Goal: Task Accomplishment & Management: Complete application form

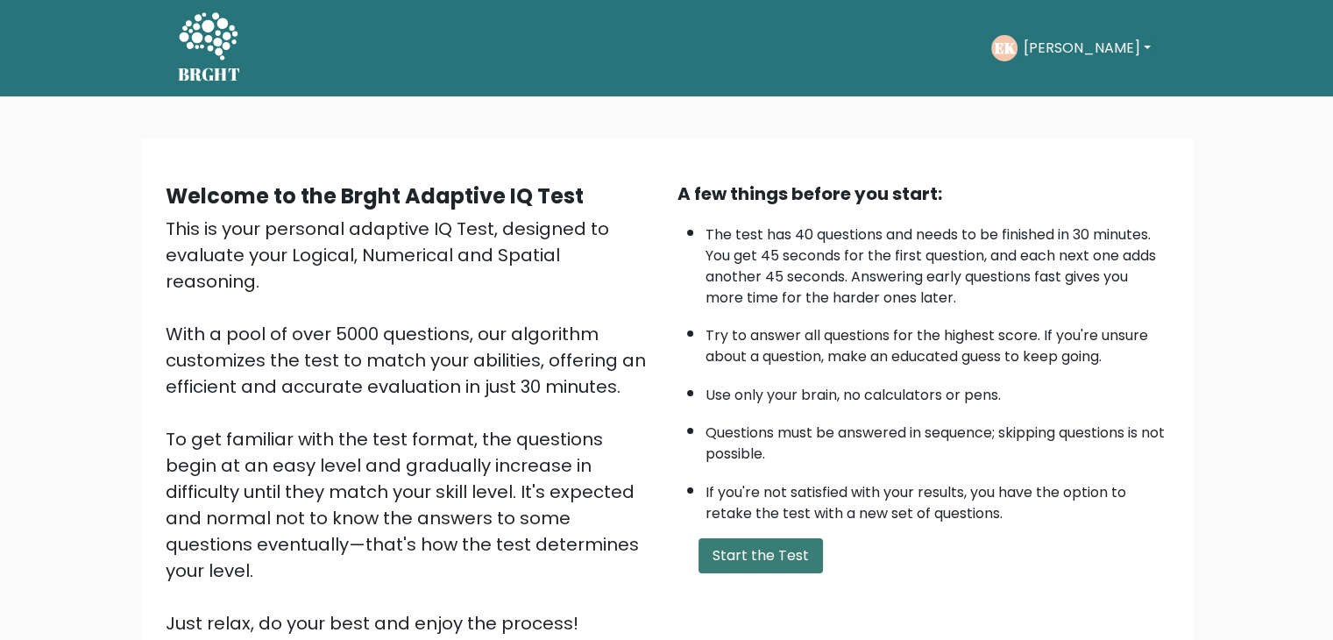
click at [726, 538] on button "Start the Test" at bounding box center [760, 555] width 124 height 35
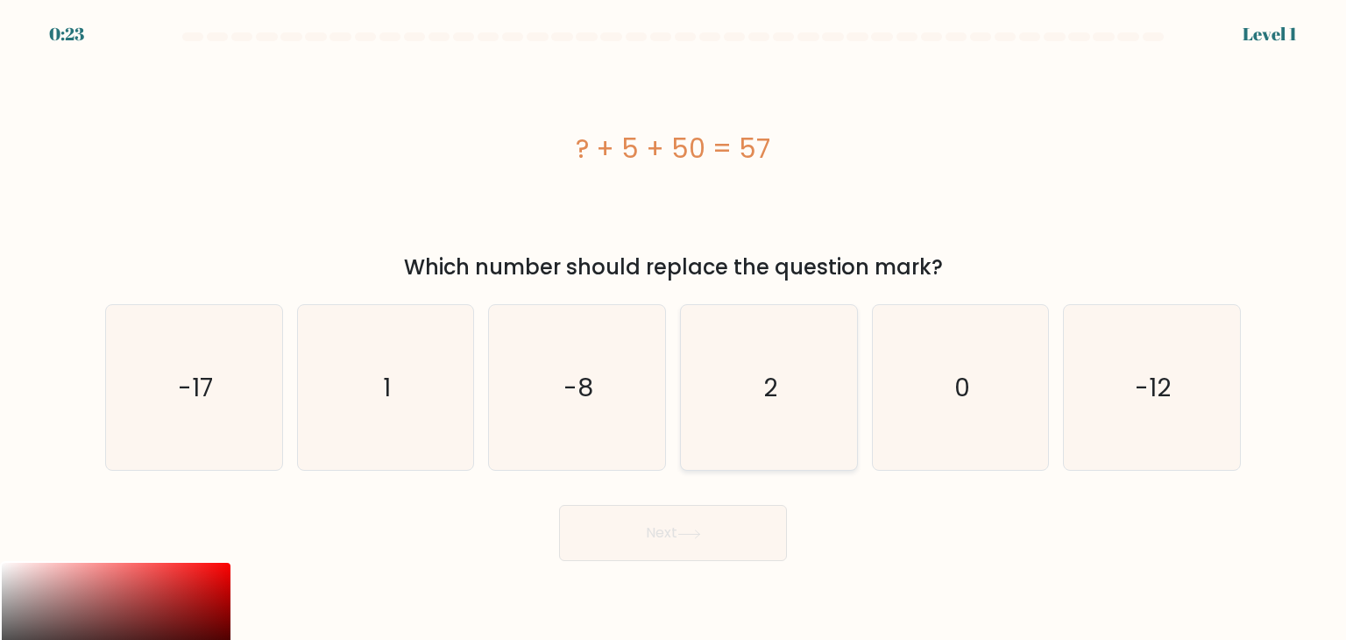
click at [738, 361] on icon "2" at bounding box center [768, 387] width 165 height 165
click at [674, 329] on input "d. 2" at bounding box center [673, 324] width 1 height 9
radio input "true"
click at [705, 518] on button "Next" at bounding box center [673, 533] width 228 height 56
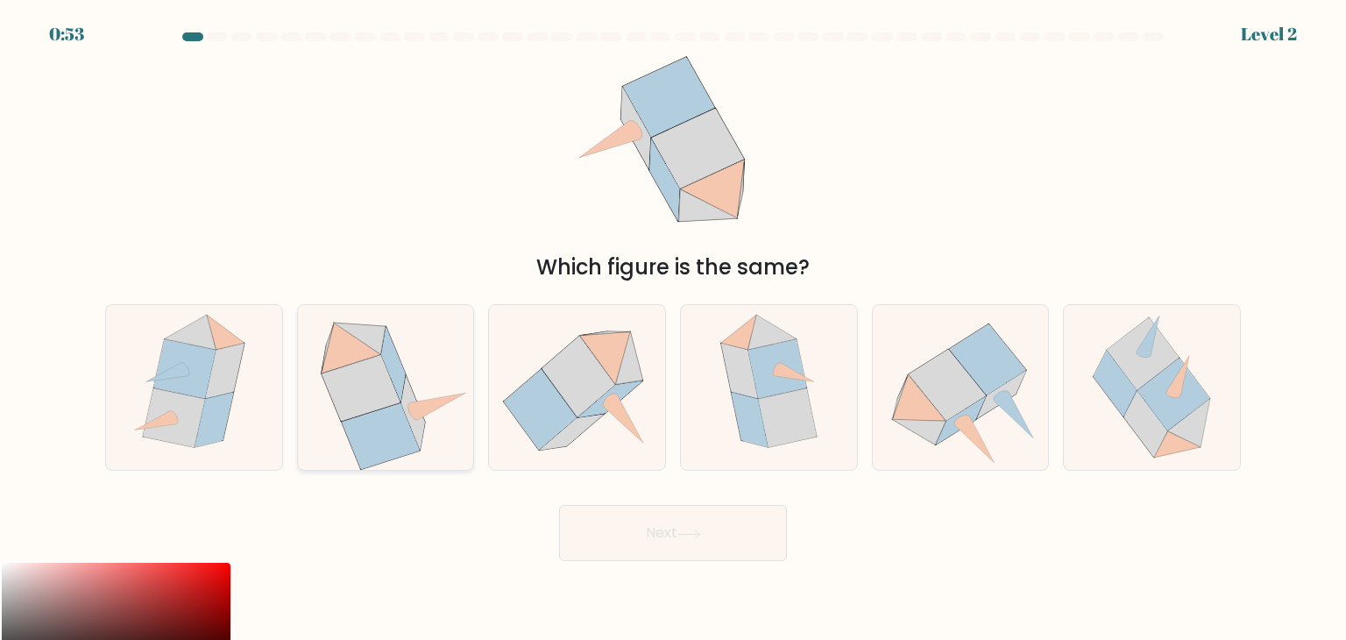
click at [390, 415] on icon at bounding box center [381, 436] width 78 height 66
click at [673, 329] on input "b." at bounding box center [673, 324] width 1 height 9
radio input "true"
click at [680, 534] on button "Next" at bounding box center [673, 533] width 228 height 56
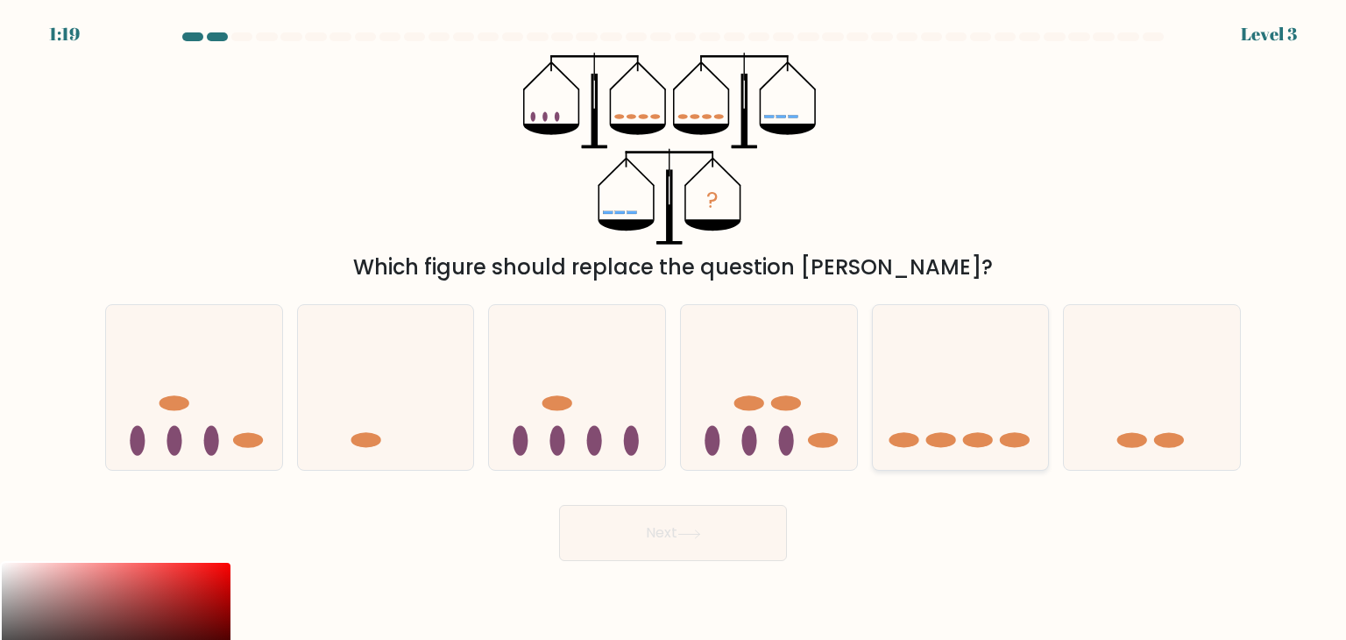
click at [995, 369] on icon at bounding box center [961, 387] width 176 height 145
click at [674, 329] on input "e." at bounding box center [673, 324] width 1 height 9
radio input "true"
click at [773, 526] on button "Next" at bounding box center [673, 533] width 228 height 56
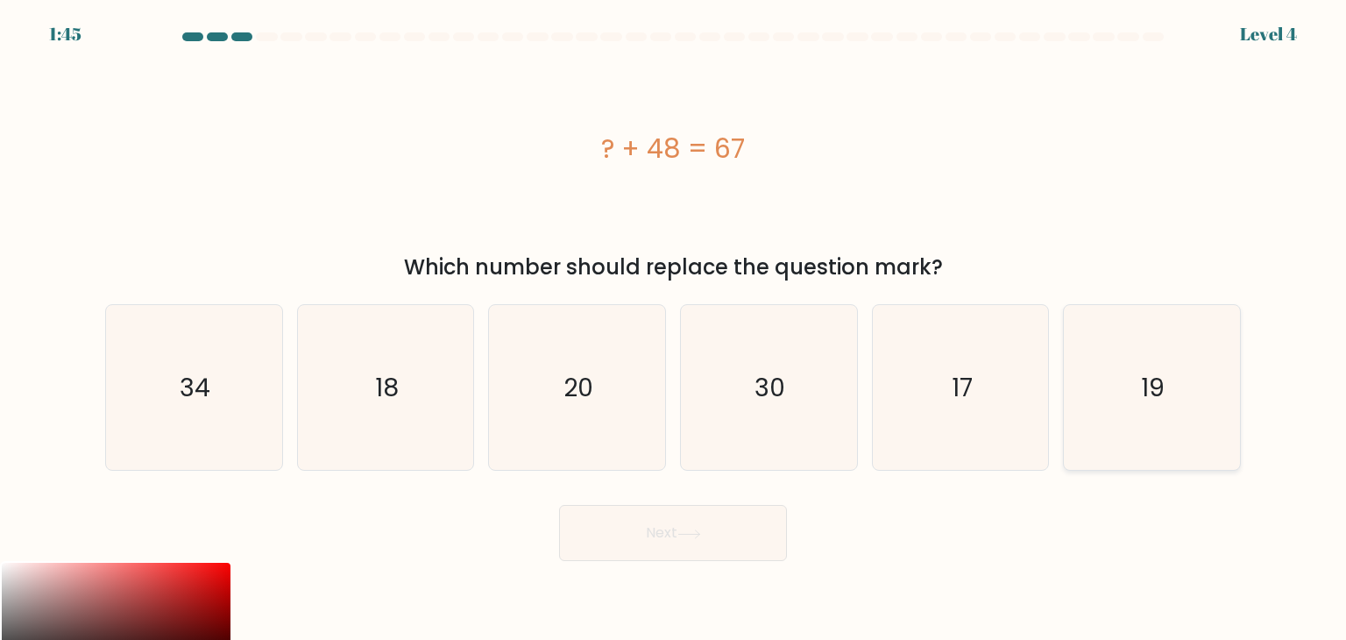
click at [1174, 372] on icon "19" at bounding box center [1151, 387] width 165 height 165
click at [674, 329] on input "f. 19" at bounding box center [673, 324] width 1 height 9
radio input "true"
drag, startPoint x: 764, startPoint y: 537, endPoint x: 705, endPoint y: 532, distance: 59.8
click at [701, 532] on icon at bounding box center [689, 534] width 24 height 10
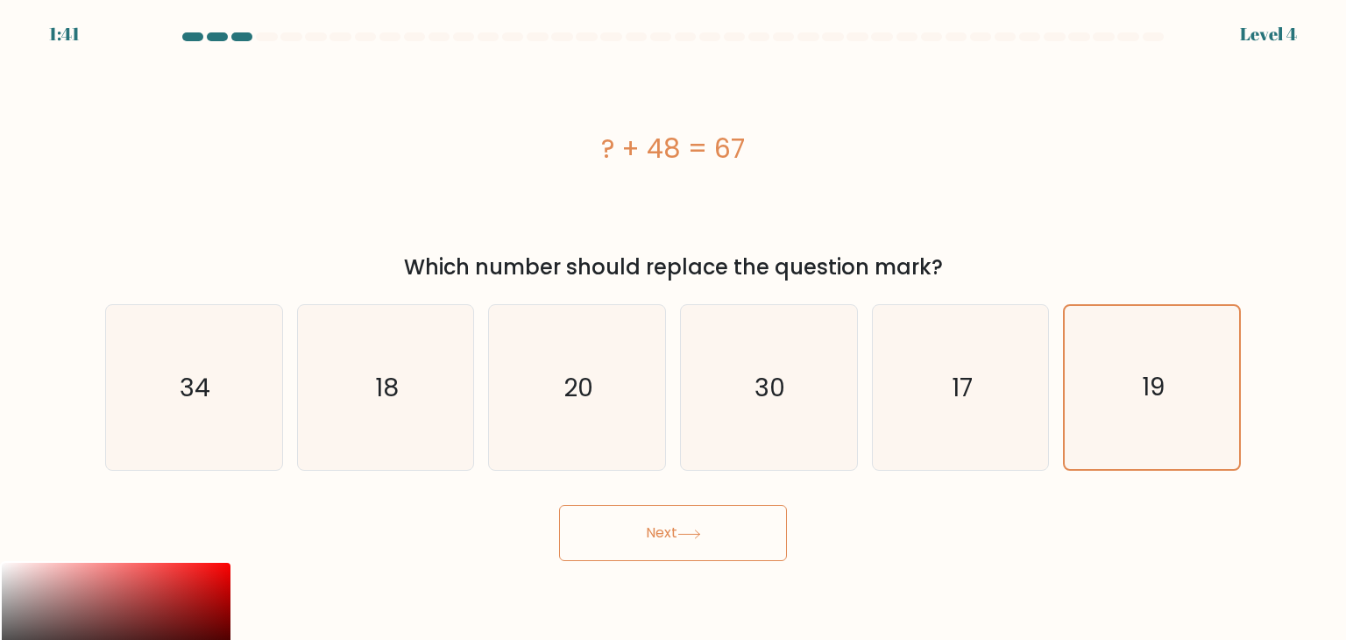
click at [701, 533] on icon at bounding box center [689, 534] width 24 height 10
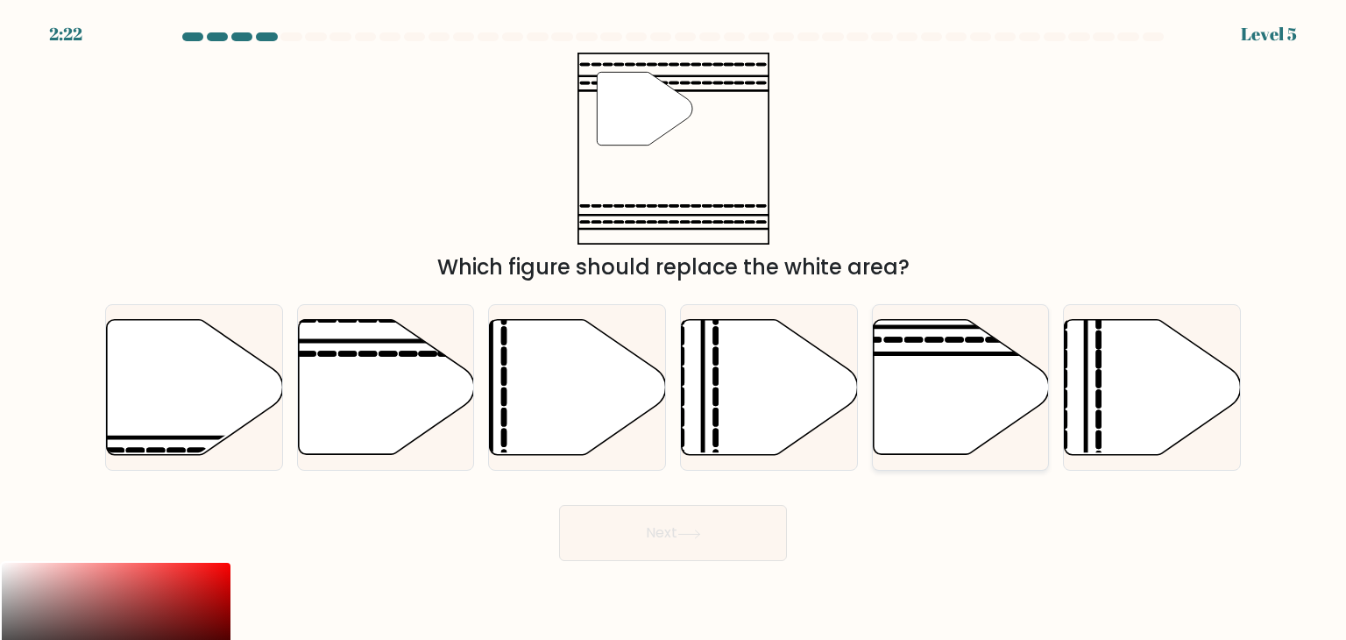
click at [946, 386] on icon at bounding box center [961, 387] width 176 height 135
click at [674, 329] on input "e." at bounding box center [673, 324] width 1 height 9
radio input "true"
click at [925, 337] on icon at bounding box center [961, 388] width 174 height 136
click at [674, 329] on input "e." at bounding box center [673, 324] width 1 height 9
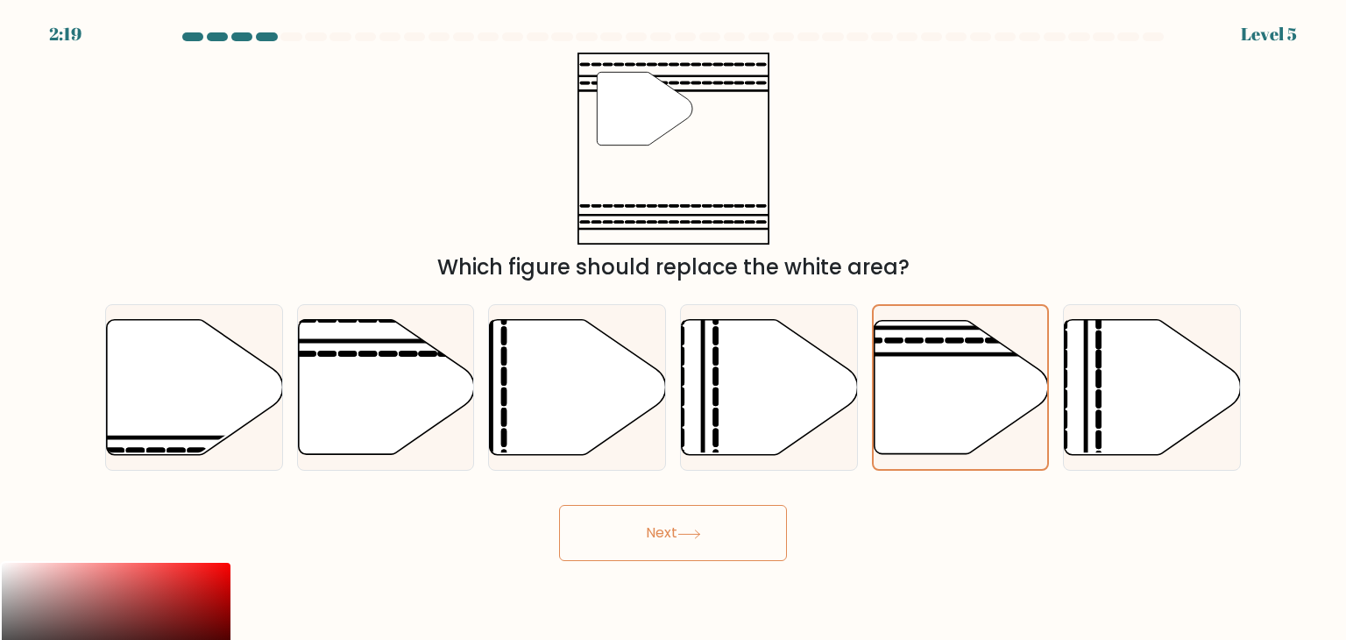
click at [684, 527] on button "Next" at bounding box center [673, 533] width 228 height 56
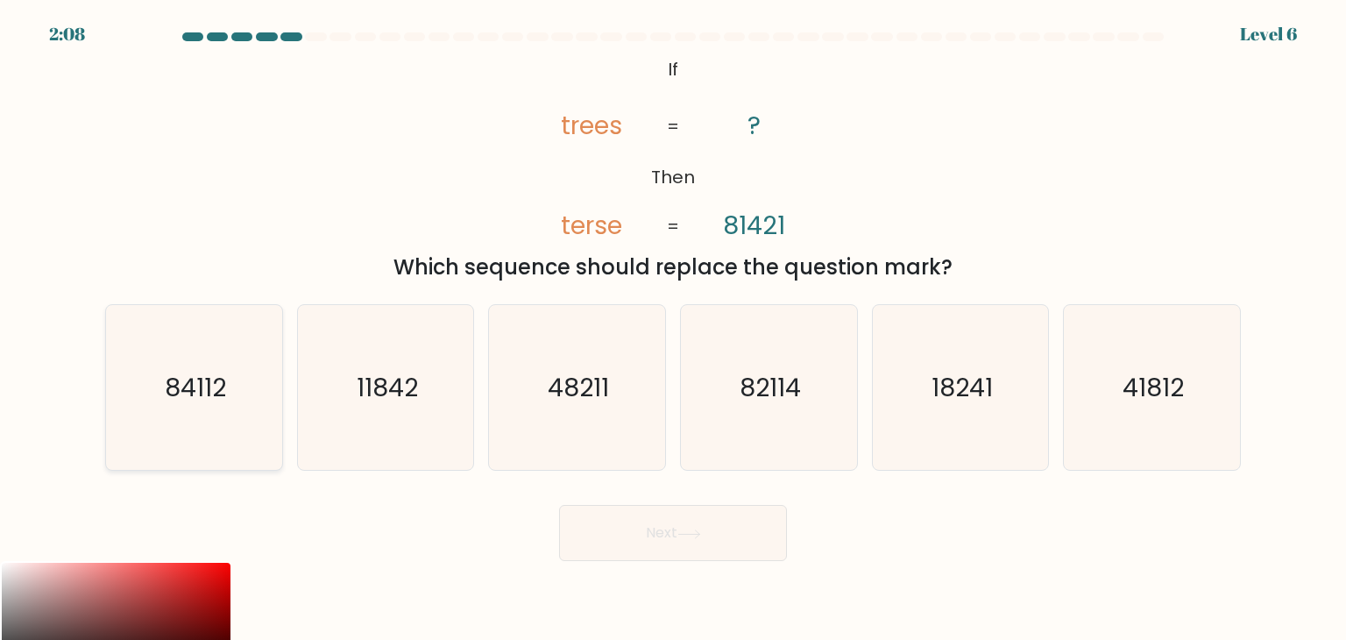
click at [248, 353] on icon "84112" at bounding box center [193, 387] width 165 height 165
click at [673, 329] on input "a. 84112" at bounding box center [673, 324] width 1 height 9
radio input "true"
drag, startPoint x: 589, startPoint y: 535, endPoint x: 581, endPoint y: 518, distance: 18.4
click at [588, 535] on button "Next" at bounding box center [673, 533] width 228 height 56
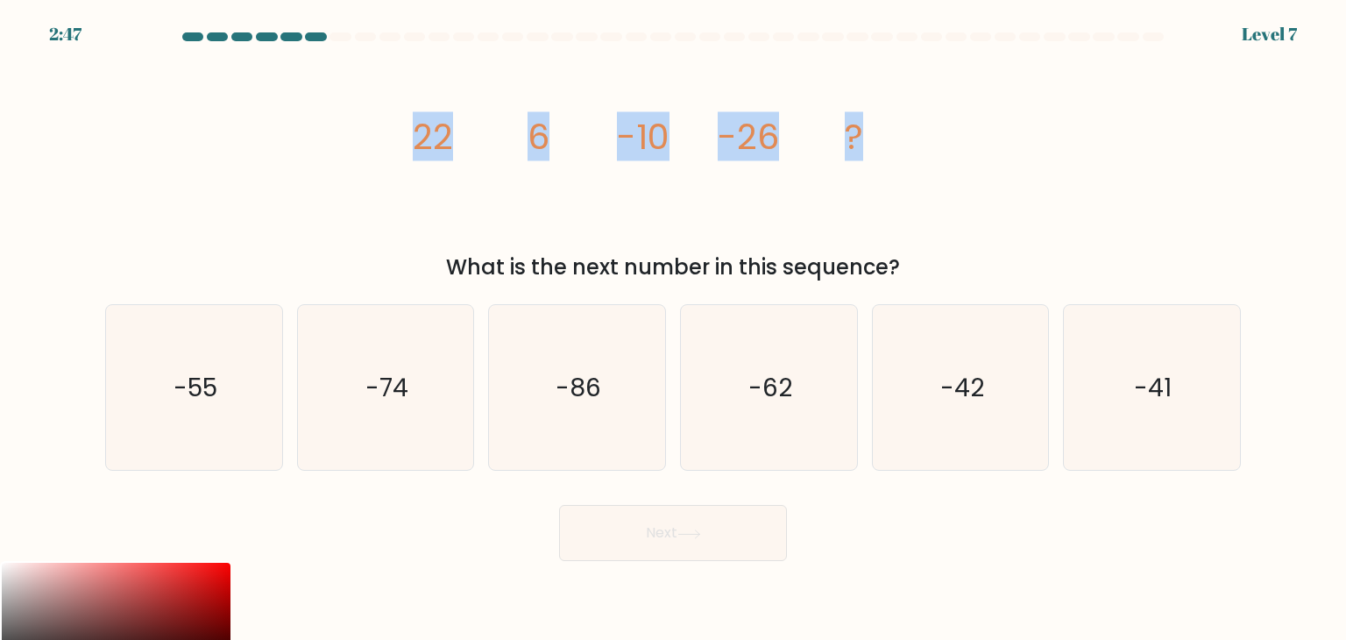
drag, startPoint x: 406, startPoint y: 140, endPoint x: 917, endPoint y: 178, distance: 512.3
click at [924, 183] on div "image/svg+xml 22 6 -10 -26 ? What is the next number in this sequence?" at bounding box center [673, 168] width 1157 height 230
copy g "22 6 -10 -26 ?"
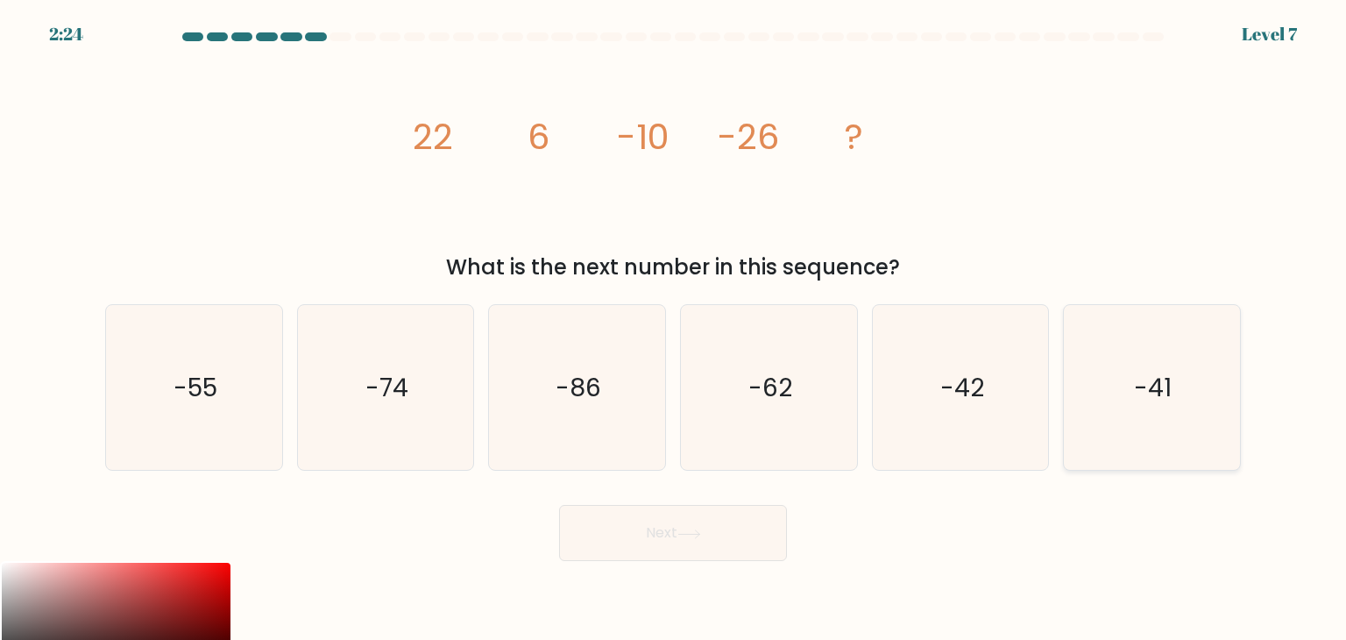
click at [1097, 404] on icon "-41" at bounding box center [1151, 387] width 165 height 165
click at [674, 329] on input "f. -41" at bounding box center [673, 324] width 1 height 9
radio input "true"
click at [1024, 397] on icon "-42" at bounding box center [960, 387] width 165 height 165
click at [674, 329] on input "e. -42" at bounding box center [673, 324] width 1 height 9
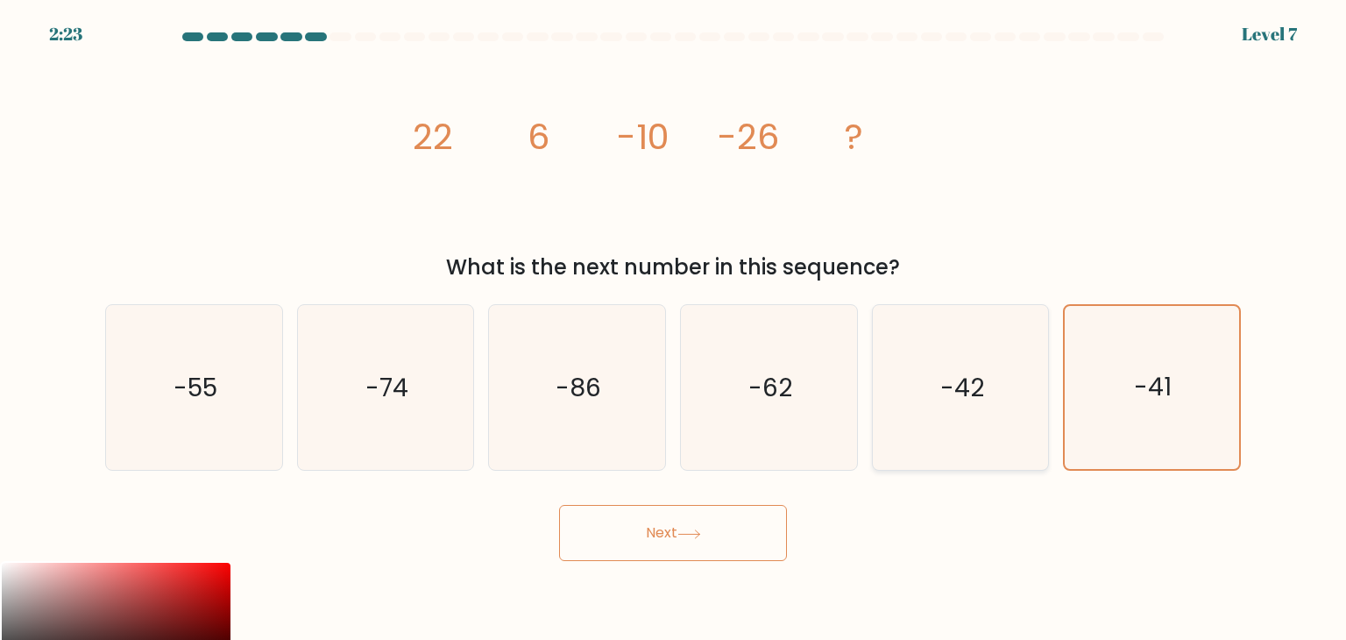
radio input "true"
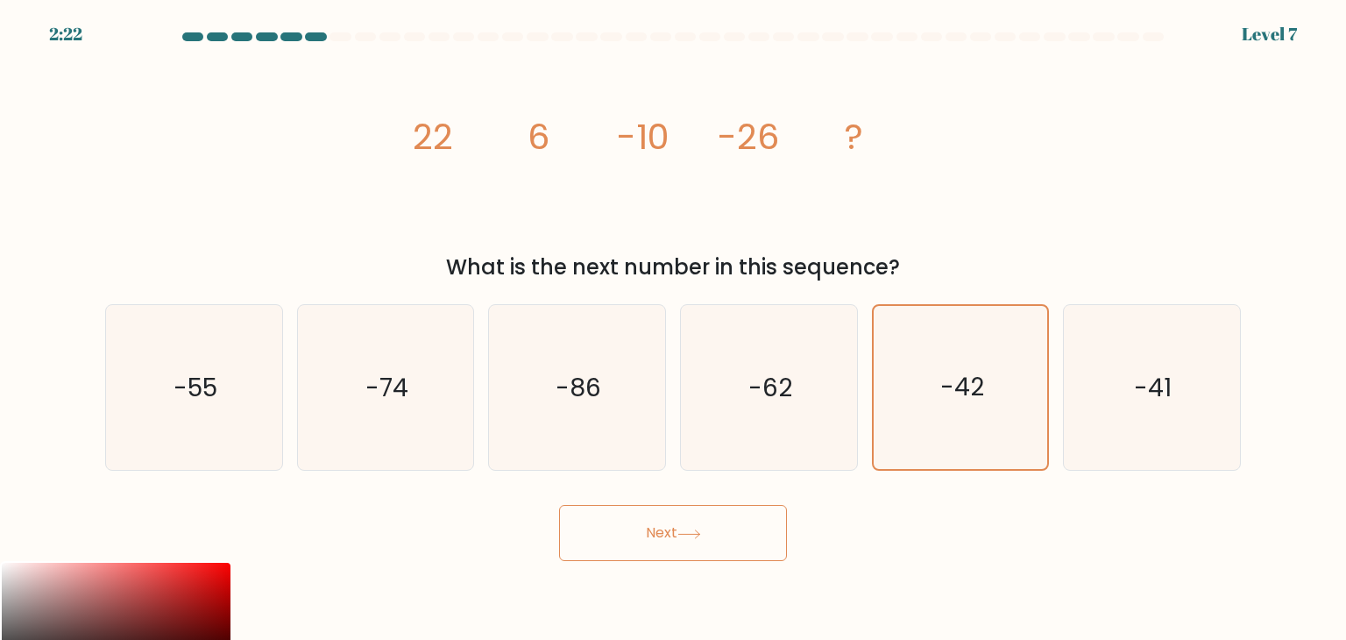
click at [751, 542] on button "Next" at bounding box center [673, 533] width 228 height 56
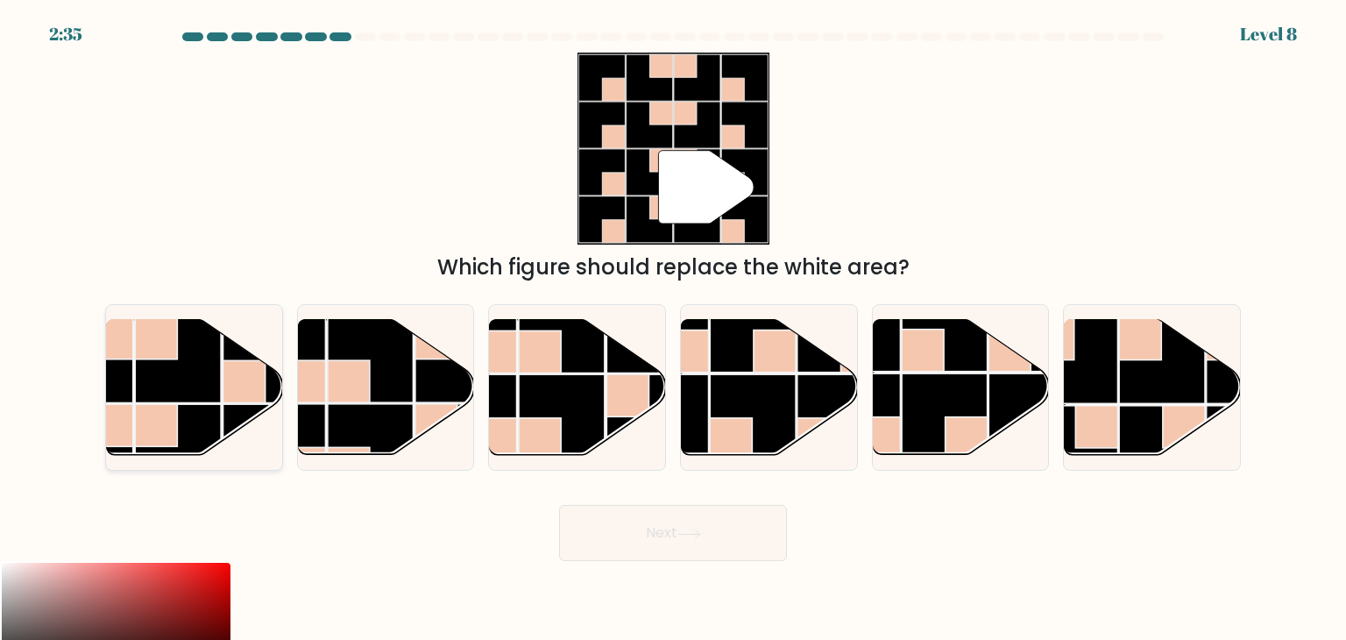
click at [202, 366] on rect at bounding box center [178, 359] width 86 height 86
click at [673, 329] on input "a." at bounding box center [673, 324] width 1 height 9
radio input "true"
click at [595, 520] on button "Next" at bounding box center [673, 533] width 228 height 56
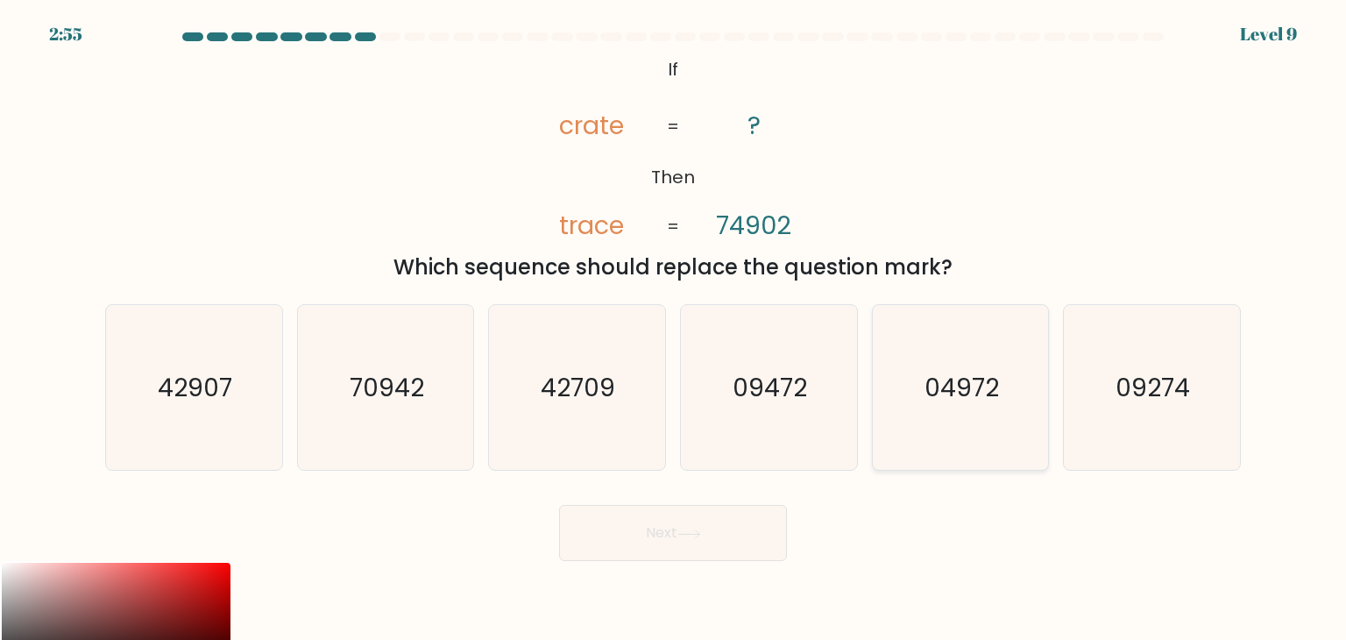
click at [940, 422] on icon "04972" at bounding box center [960, 387] width 165 height 165
click at [674, 329] on input "e. 04972" at bounding box center [673, 324] width 1 height 9
radio input "true"
click at [712, 553] on button "Next" at bounding box center [673, 533] width 228 height 56
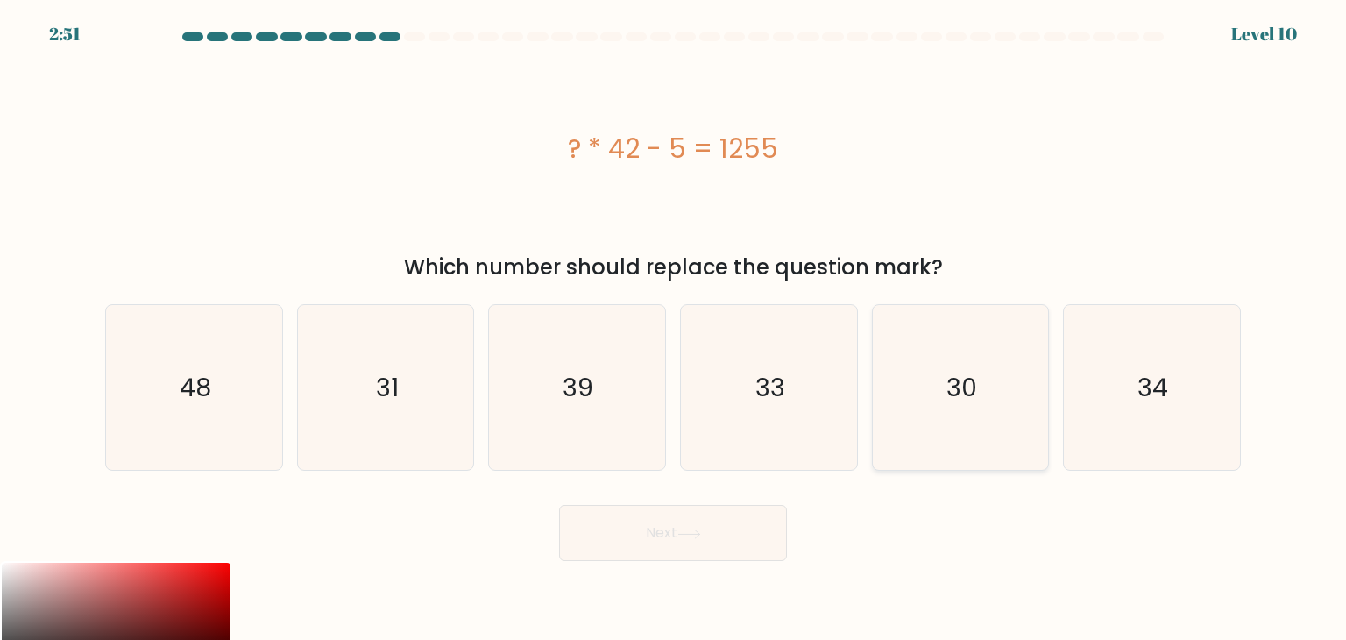
drag, startPoint x: 939, startPoint y: 385, endPoint x: 921, endPoint y: 397, distance: 22.1
click at [939, 385] on icon "30" at bounding box center [960, 387] width 165 height 165
click at [674, 329] on input "e. 30" at bounding box center [673, 324] width 1 height 9
radio input "true"
click at [705, 541] on button "Next" at bounding box center [673, 533] width 228 height 56
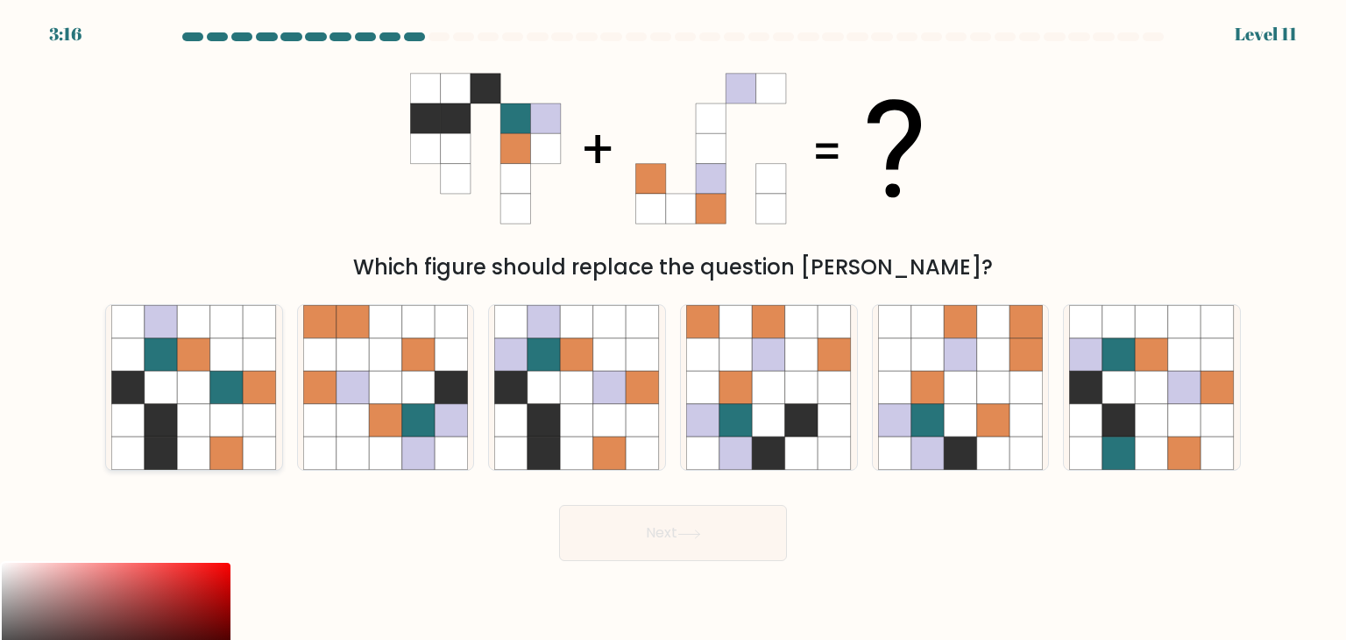
click at [148, 408] on icon at bounding box center [161, 420] width 33 height 33
click at [673, 329] on input "a." at bounding box center [673, 324] width 1 height 9
radio input "true"
click at [722, 559] on button "Next" at bounding box center [673, 533] width 228 height 56
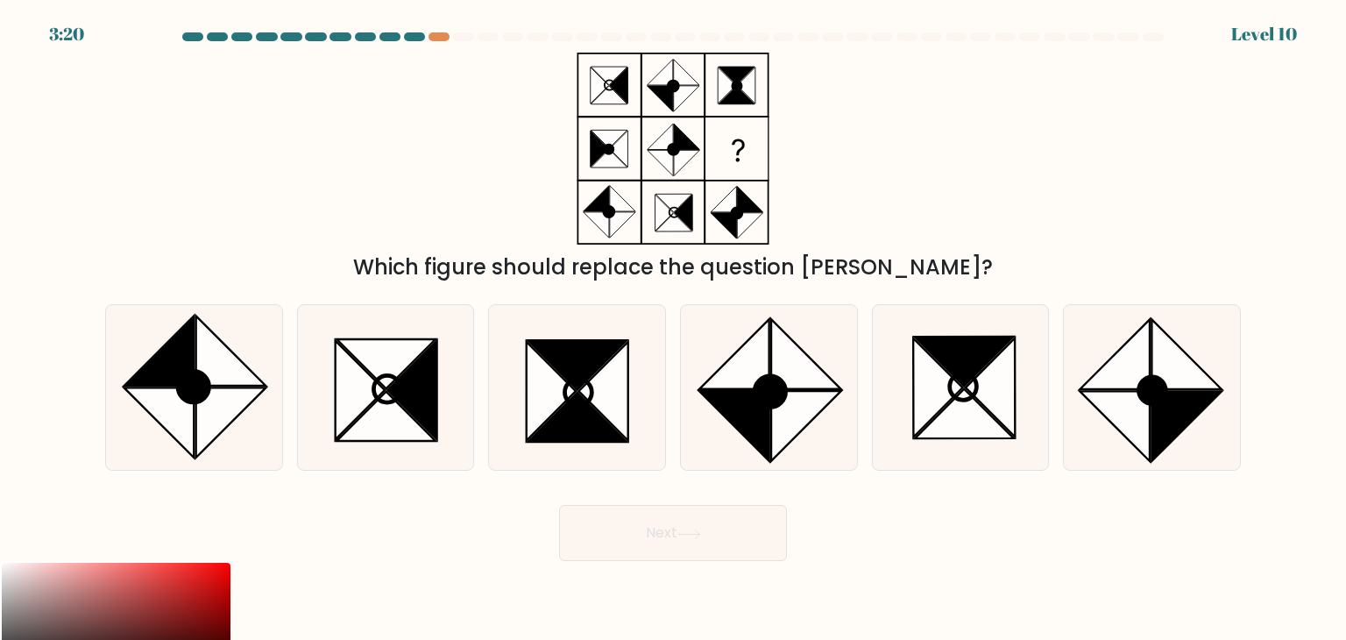
drag, startPoint x: 631, startPoint y: 163, endPoint x: 1095, endPoint y: 226, distance: 468.7
click at [1095, 226] on div "Which figure should replace the question mark?" at bounding box center [673, 168] width 1157 height 230
click at [1186, 403] on icon at bounding box center [1187, 427] width 70 height 70
click at [674, 329] on input "f." at bounding box center [673, 324] width 1 height 9
radio input "true"
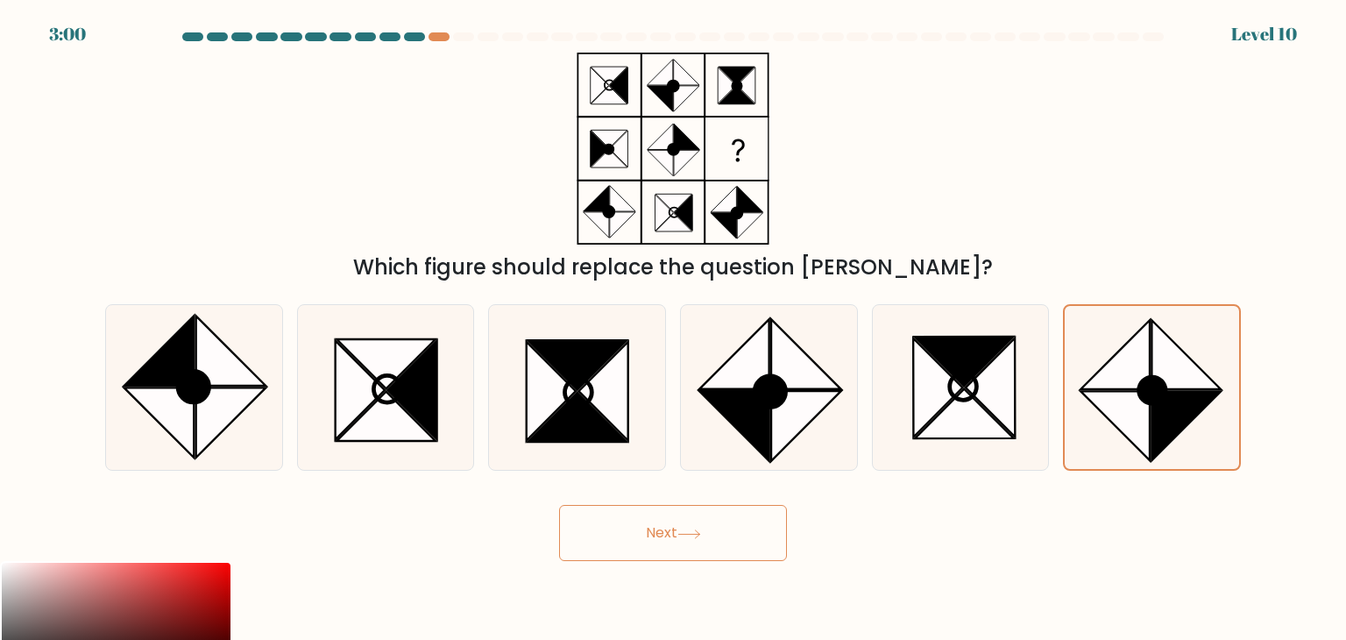
click at [652, 545] on button "Next" at bounding box center [673, 533] width 228 height 56
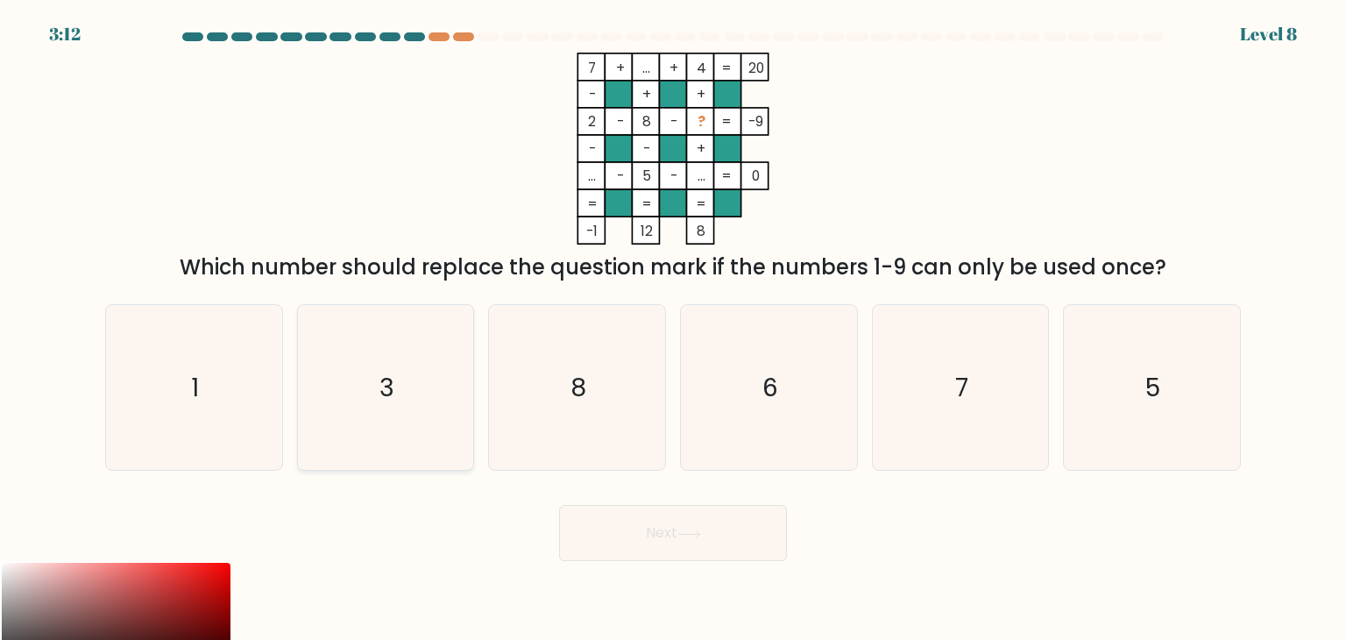
click at [334, 400] on icon "3" at bounding box center [385, 387] width 165 height 165
click at [673, 329] on input "b. 3" at bounding box center [673, 324] width 1 height 9
radio input "true"
click at [691, 547] on button "Next" at bounding box center [673, 533] width 228 height 56
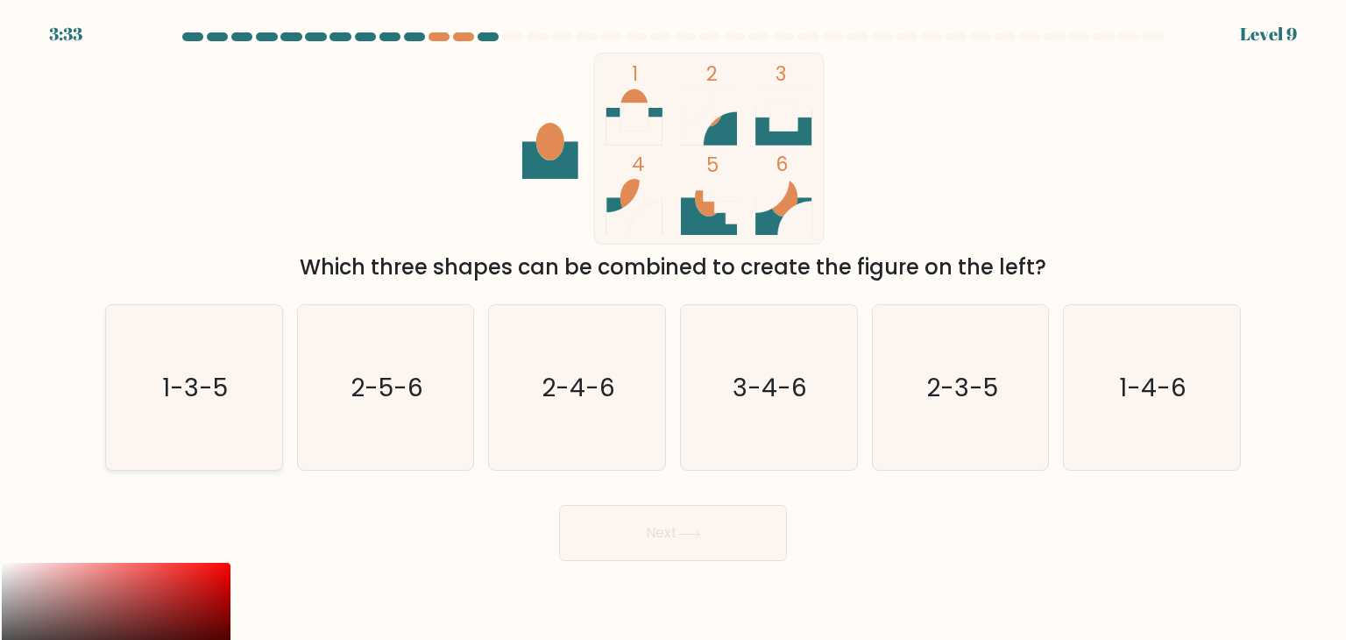
click at [169, 379] on text "1-3-5" at bounding box center [196, 387] width 66 height 35
click at [673, 329] on input "a. 1-3-5" at bounding box center [673, 324] width 1 height 9
radio input "true"
click at [613, 527] on button "Next" at bounding box center [673, 533] width 228 height 56
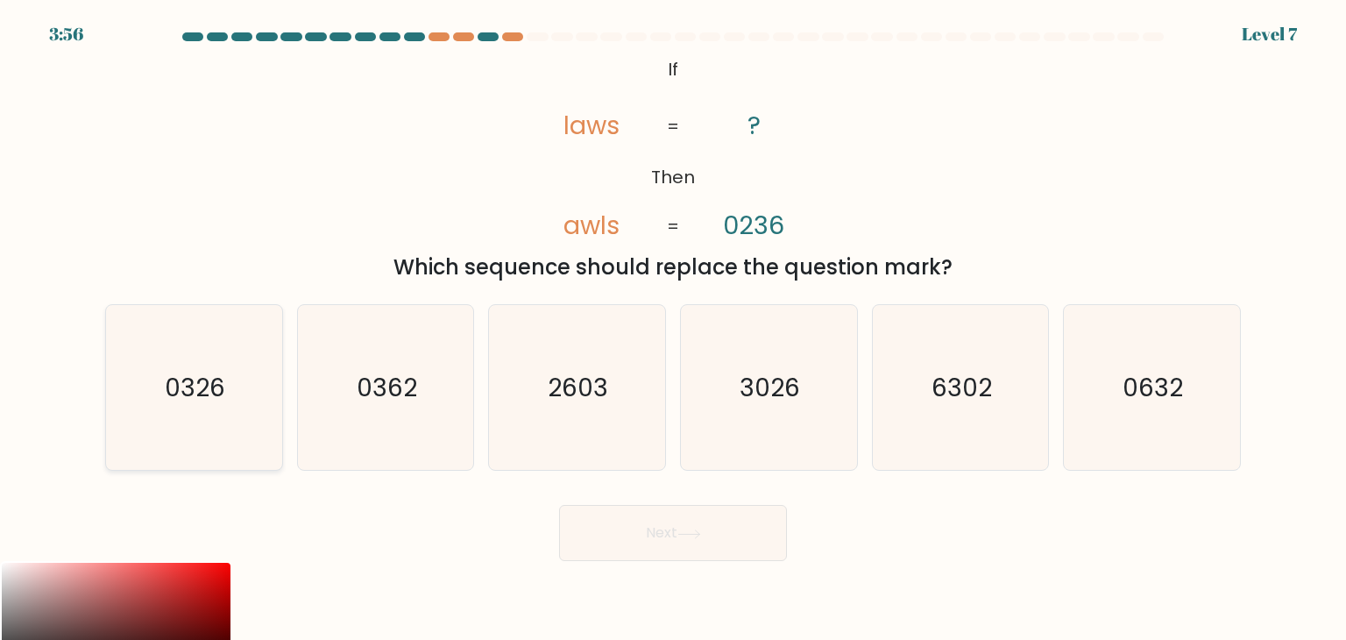
click at [245, 395] on icon "0326" at bounding box center [193, 387] width 165 height 165
click at [673, 329] on input "a. 0326" at bounding box center [673, 324] width 1 height 9
radio input "true"
click at [608, 538] on button "Next" at bounding box center [673, 533] width 228 height 56
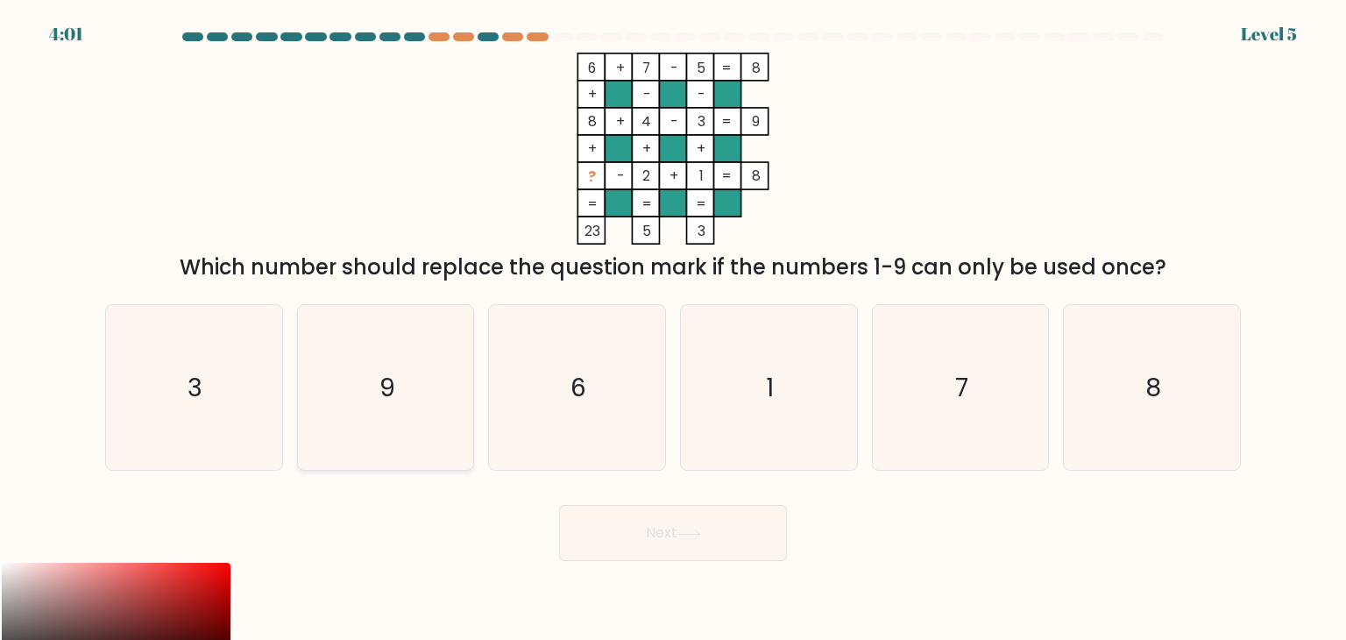
click at [397, 388] on icon "9" at bounding box center [385, 387] width 165 height 165
click at [673, 329] on input "b. 9" at bounding box center [673, 324] width 1 height 9
radio input "true"
click at [704, 543] on button "Next" at bounding box center [673, 533] width 228 height 56
click at [698, 537] on icon at bounding box center [689, 534] width 24 height 10
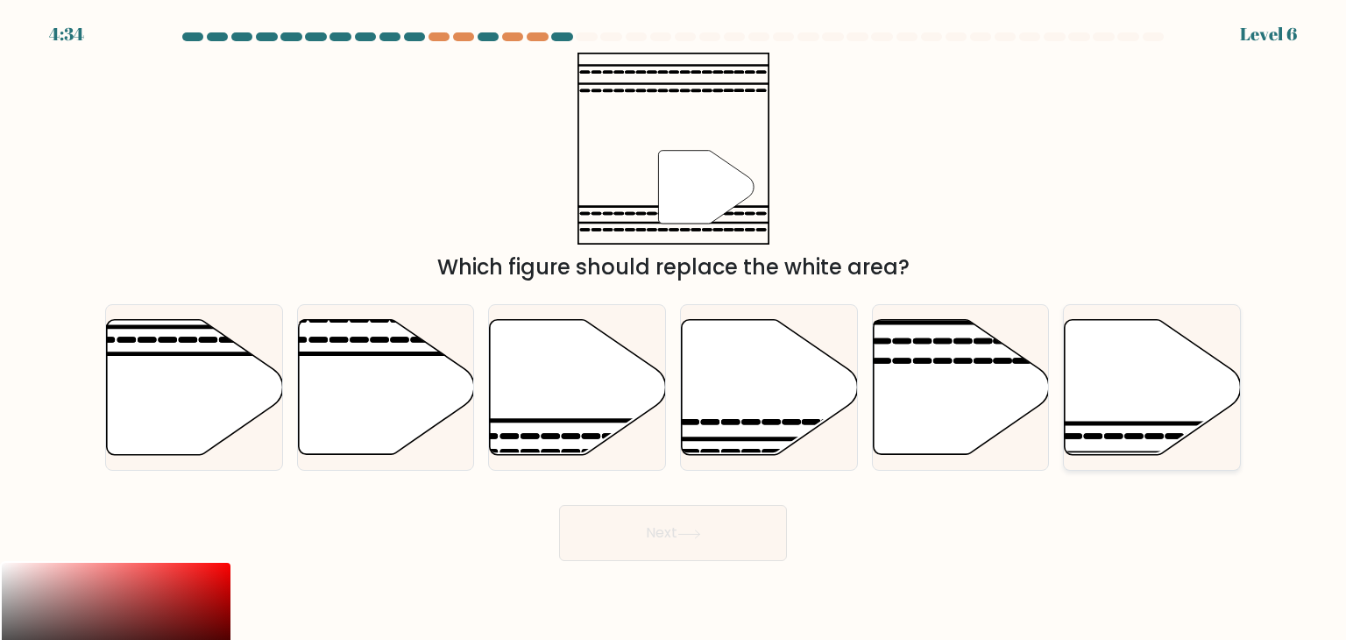
click at [1128, 436] on icon at bounding box center [1134, 436] width 13 height 0
click at [674, 329] on input "f." at bounding box center [673, 324] width 1 height 9
radio input "true"
click at [717, 542] on button "Next" at bounding box center [673, 533] width 228 height 56
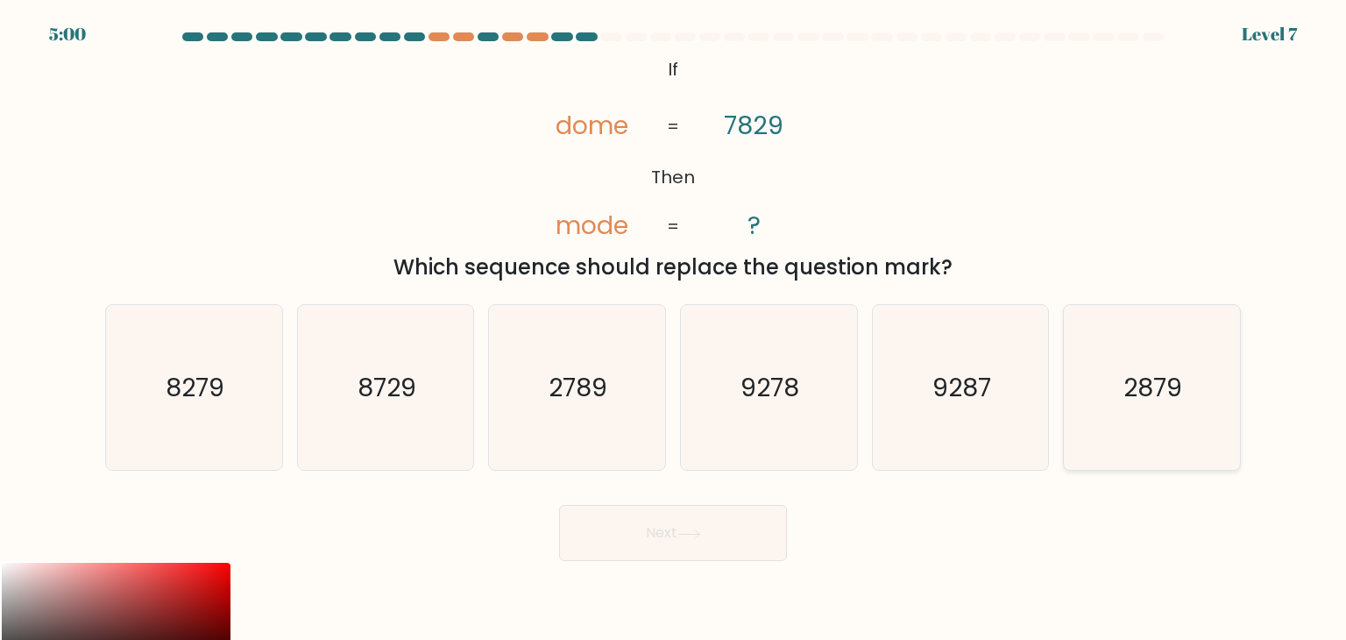
click at [1169, 397] on text "2879" at bounding box center [1153, 387] width 59 height 35
click at [674, 329] on input "f. 2879" at bounding box center [673, 324] width 1 height 9
radio input "true"
click at [754, 543] on button "Next" at bounding box center [673, 533] width 228 height 56
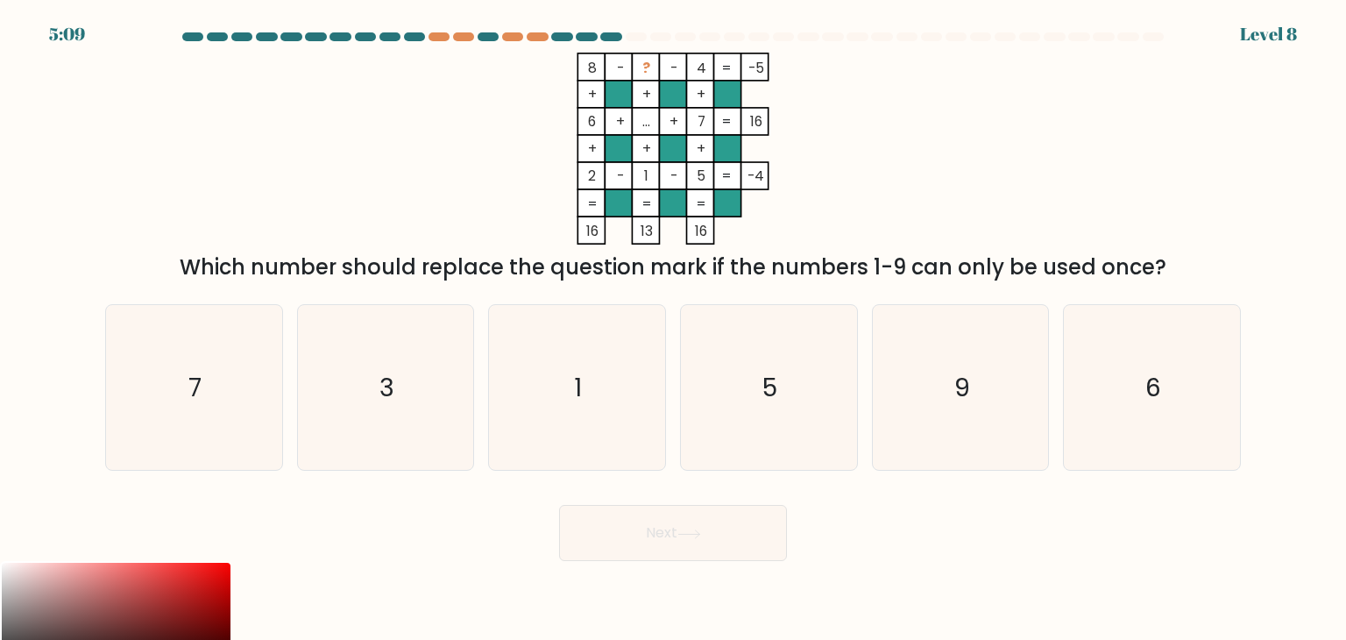
click at [1108, 138] on div "8 - ? - 4 -5 + + + 6 + ... + 7 16 + + + 2 - 1 - 5 = -4 = = = = 16 13 16 = Which…" at bounding box center [673, 168] width 1157 height 230
click at [978, 359] on icon "9" at bounding box center [960, 387] width 165 height 165
click at [674, 329] on input "e. 9" at bounding box center [673, 324] width 1 height 9
radio input "true"
click at [653, 538] on button "Next" at bounding box center [673, 533] width 228 height 56
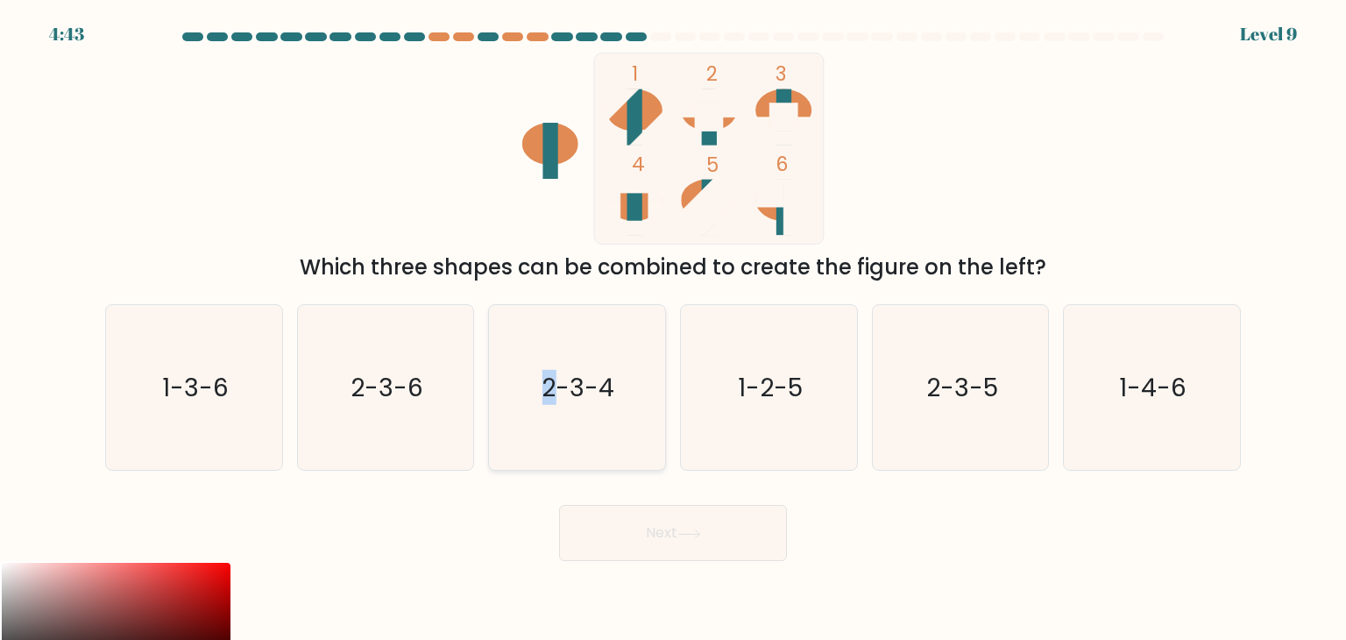
click at [550, 374] on text "2-3-4" at bounding box center [578, 387] width 73 height 35
click at [603, 407] on icon "2-3-4" at bounding box center [576, 387] width 165 height 165
click at [673, 329] on input "c. 2-3-4" at bounding box center [673, 324] width 1 height 9
radio input "true"
click at [649, 542] on button "Next" at bounding box center [673, 533] width 228 height 56
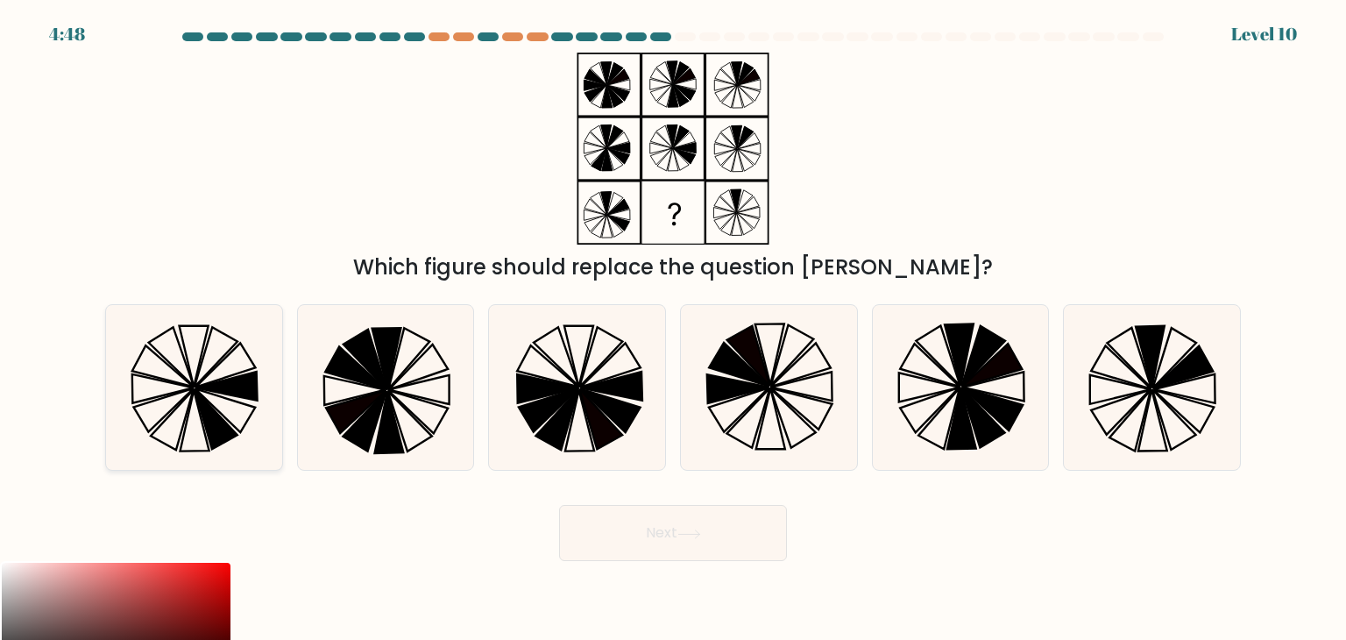
click at [210, 409] on icon at bounding box center [216, 419] width 43 height 60
click at [673, 329] on input "a." at bounding box center [673, 324] width 1 height 9
radio input "true"
click at [671, 547] on button "Next" at bounding box center [673, 533] width 228 height 56
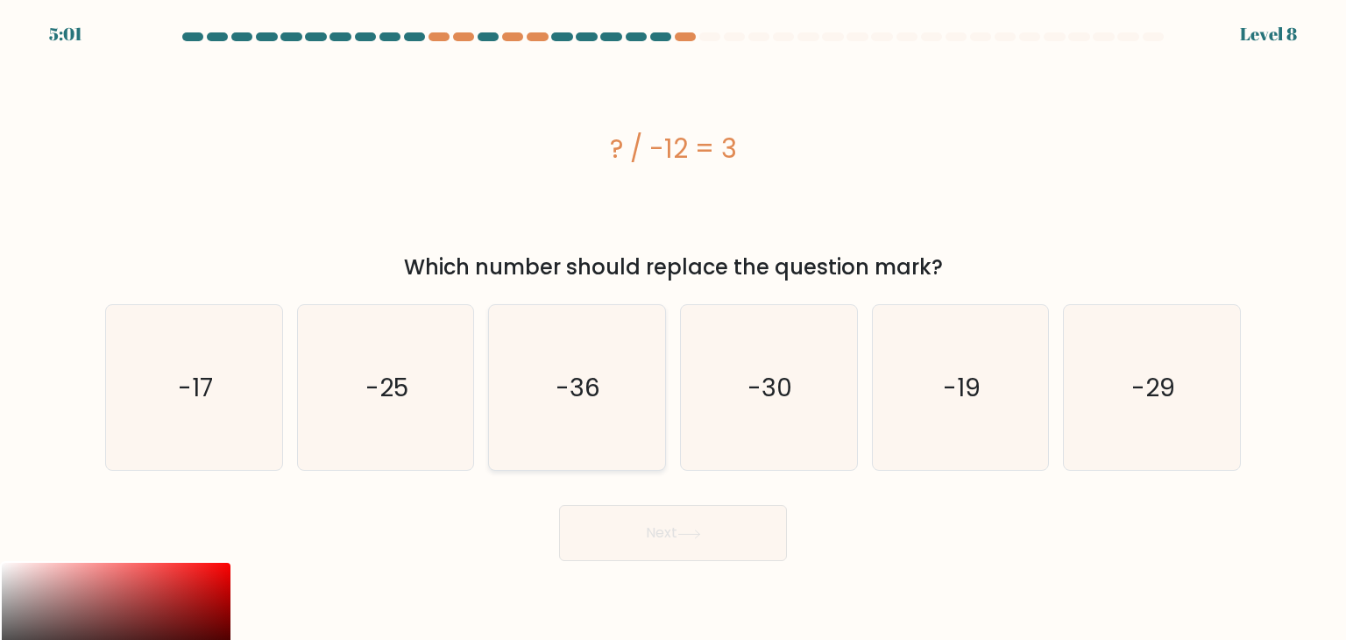
click at [591, 357] on icon "-36" at bounding box center [576, 387] width 165 height 165
click at [673, 329] on input "c. -36" at bounding box center [673, 324] width 1 height 9
radio input "true"
click at [676, 539] on button "Next" at bounding box center [673, 533] width 228 height 56
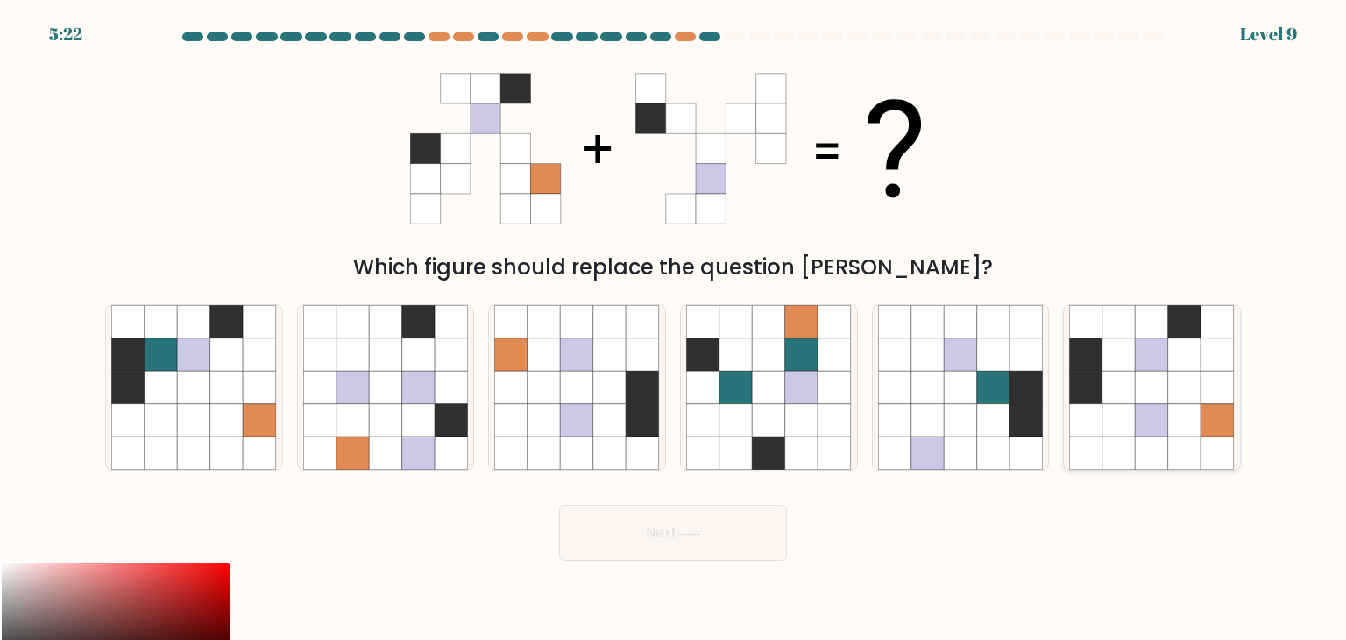
click at [1194, 407] on icon at bounding box center [1184, 420] width 33 height 33
click at [674, 329] on input "f." at bounding box center [673, 324] width 1 height 9
radio input "true"
click at [655, 564] on body "5:21 Level 9" at bounding box center [673, 398] width 1346 height 796
click at [649, 549] on button "Next" at bounding box center [673, 533] width 228 height 56
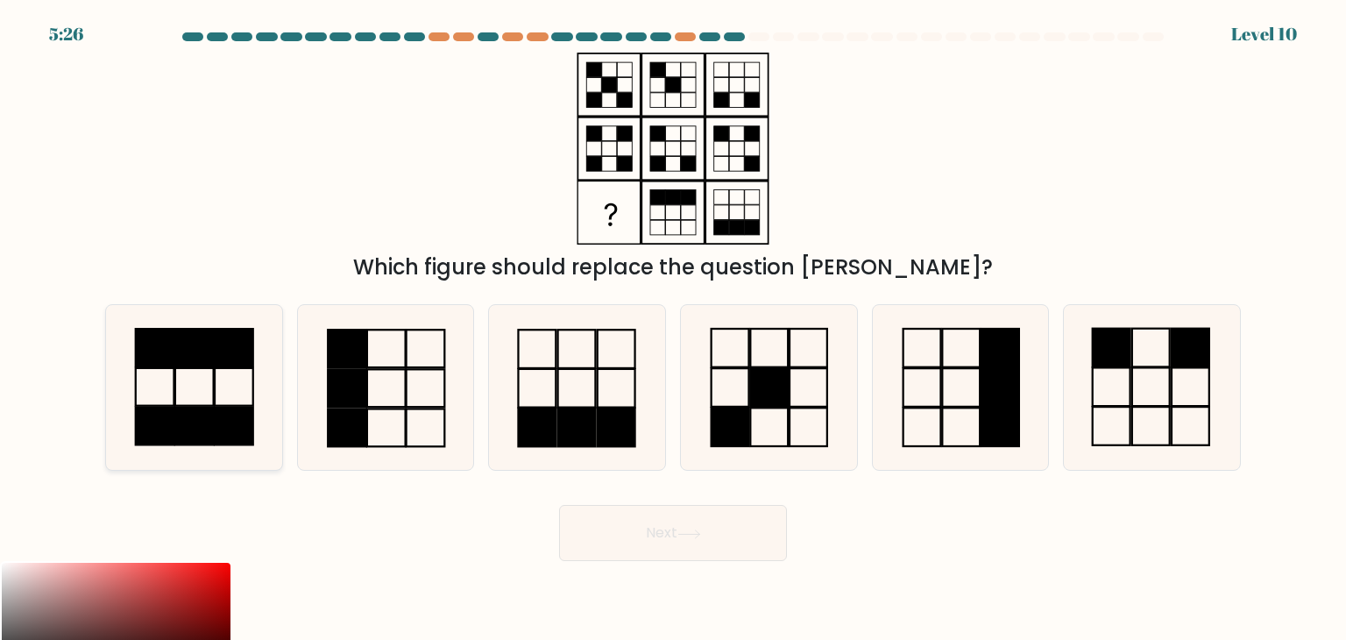
click at [203, 376] on icon at bounding box center [193, 387] width 165 height 165
click at [673, 329] on input "a." at bounding box center [673, 324] width 1 height 9
radio input "true"
click at [680, 535] on button "Next" at bounding box center [673, 533] width 228 height 56
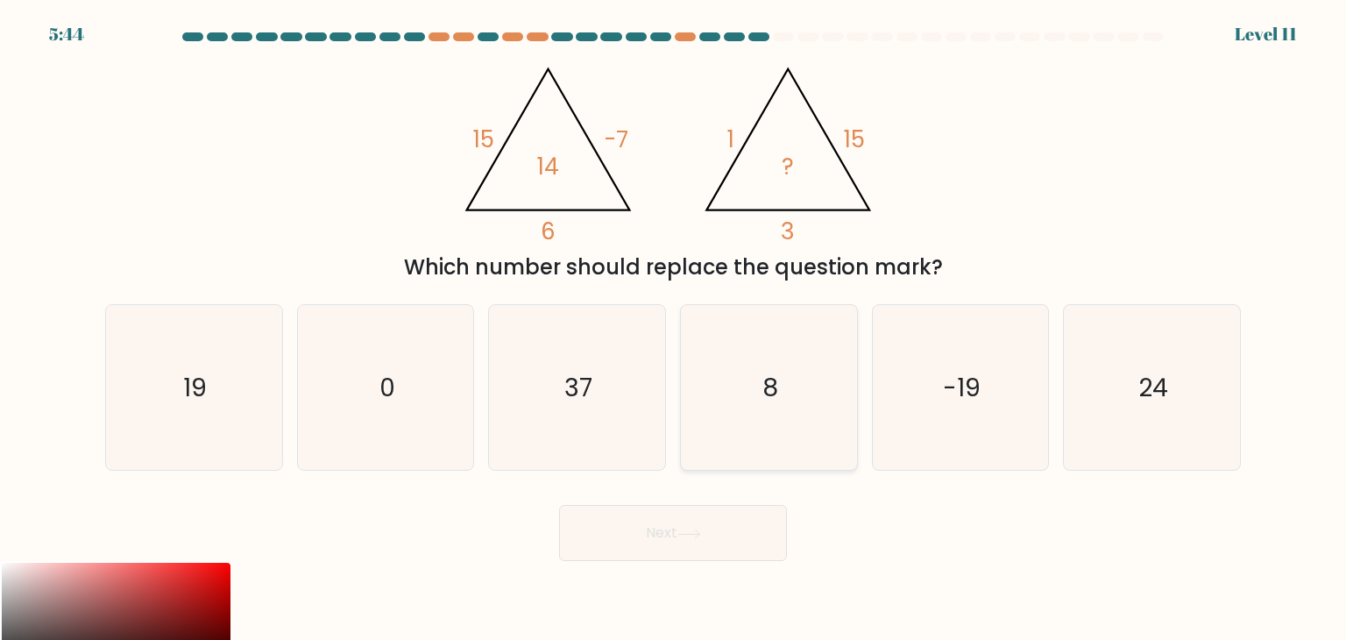
click at [785, 386] on icon "8" at bounding box center [768, 387] width 165 height 165
click at [674, 329] on input "d. 8" at bounding box center [673, 324] width 1 height 9
radio input "true"
click at [729, 522] on button "Next" at bounding box center [673, 533] width 228 height 56
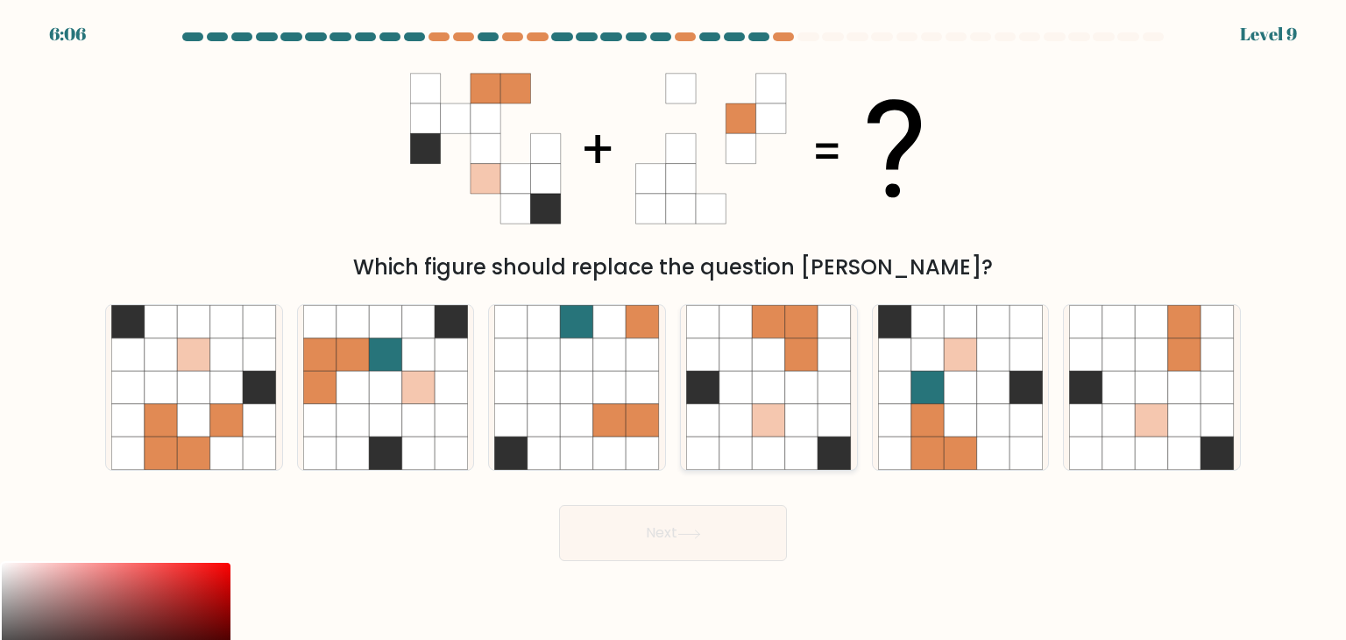
click at [743, 362] on icon at bounding box center [735, 354] width 33 height 33
click at [674, 329] on input "d." at bounding box center [673, 324] width 1 height 9
radio input "true"
click at [736, 534] on button "Next" at bounding box center [673, 533] width 228 height 56
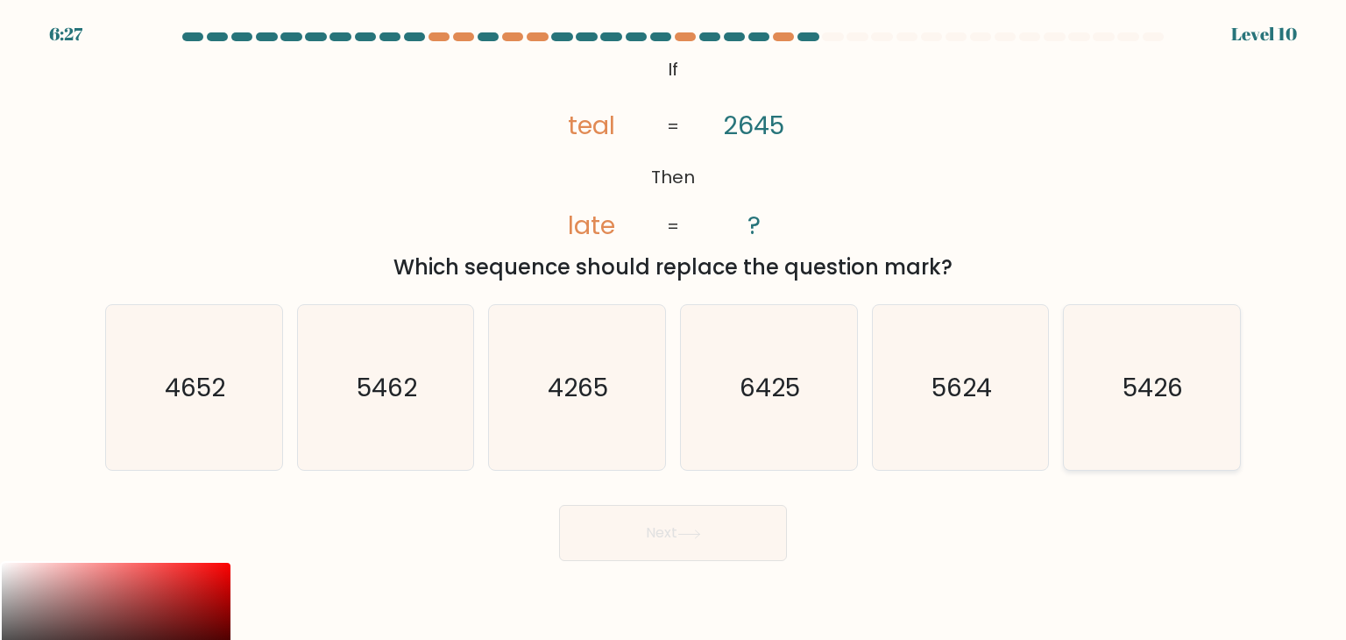
click at [1146, 414] on icon "5426" at bounding box center [1151, 387] width 165 height 165
click at [674, 329] on input "f. 5426" at bounding box center [673, 324] width 1 height 9
radio input "true"
click at [713, 535] on button "Next" at bounding box center [673, 533] width 228 height 56
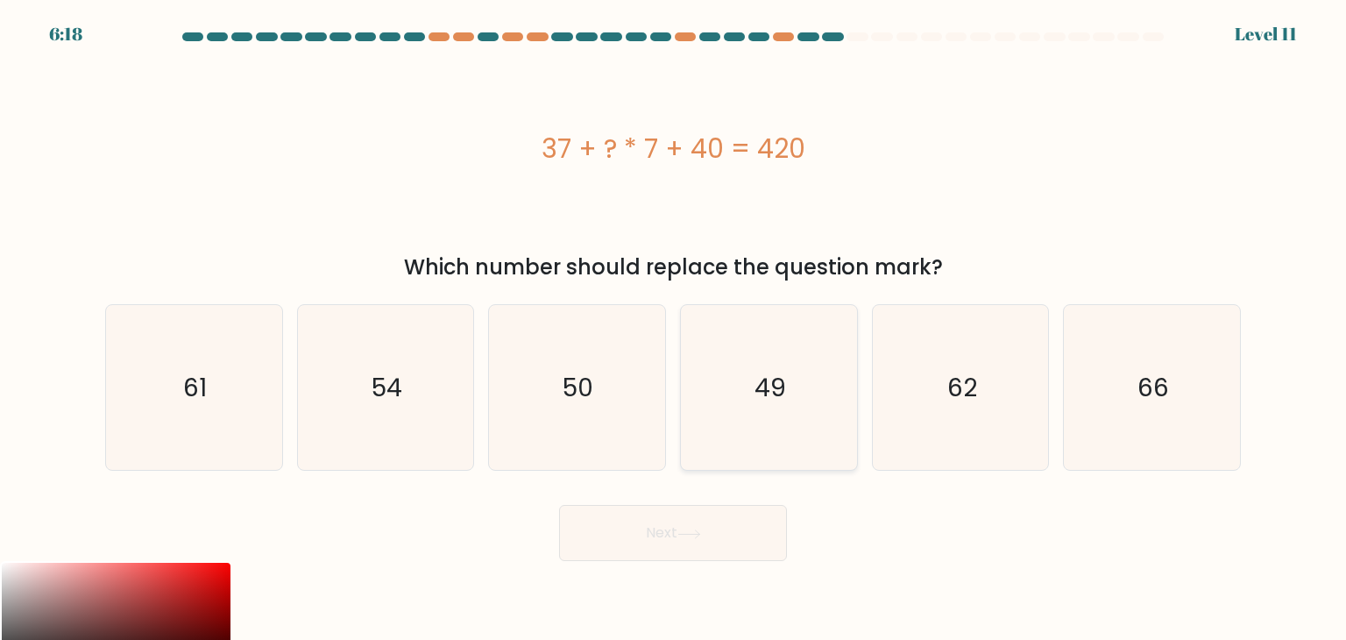
click at [777, 361] on icon "49" at bounding box center [768, 387] width 165 height 165
click at [674, 329] on input "d. 49" at bounding box center [673, 324] width 1 height 9
radio input "true"
click at [698, 541] on button "Next" at bounding box center [673, 533] width 228 height 56
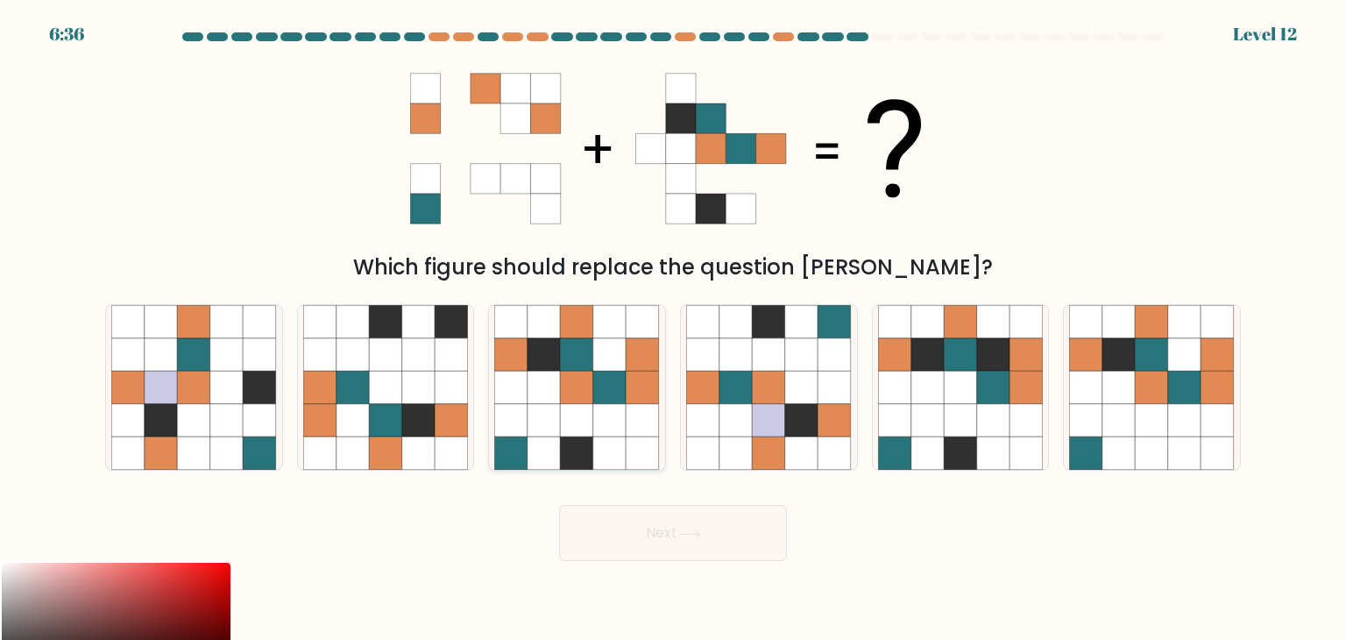
click at [610, 401] on icon at bounding box center [609, 387] width 33 height 33
click at [673, 329] on input "c." at bounding box center [673, 324] width 1 height 9
radio input "true"
click at [725, 544] on button "Next" at bounding box center [673, 533] width 228 height 56
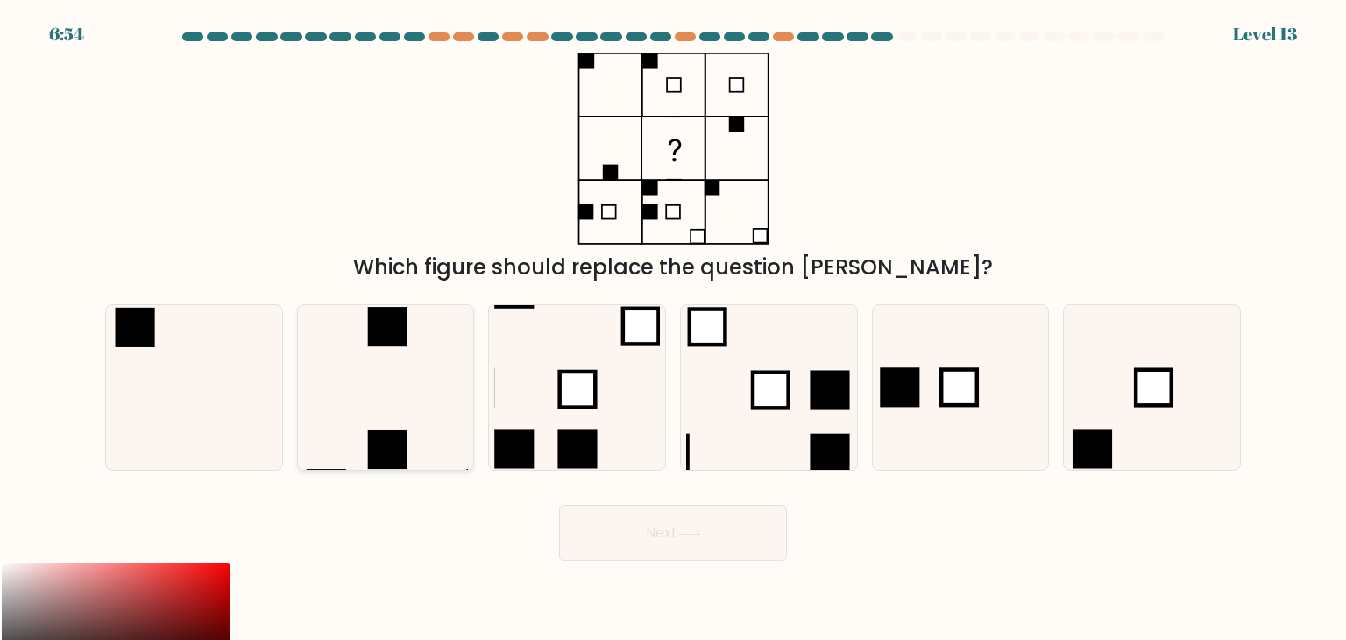
click at [376, 407] on icon at bounding box center [385, 387] width 165 height 165
click at [673, 329] on input "b." at bounding box center [673, 324] width 1 height 9
radio input "true"
click at [619, 544] on button "Next" at bounding box center [673, 533] width 228 height 56
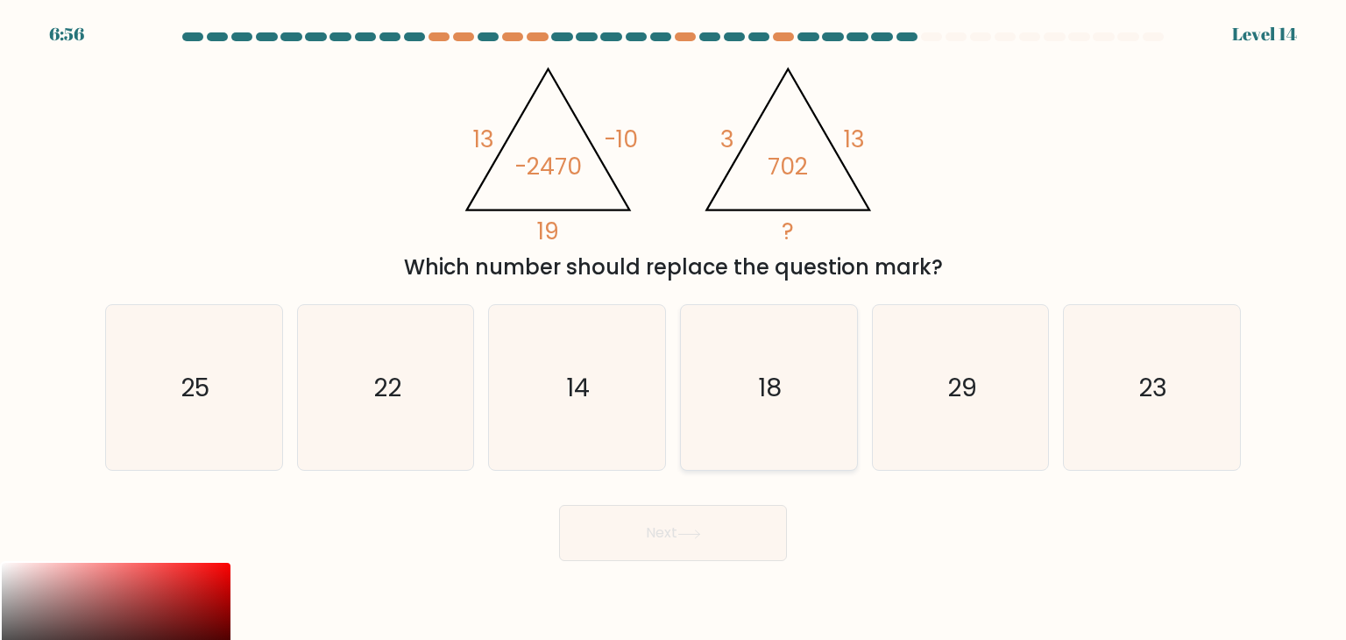
click at [790, 387] on icon "18" at bounding box center [768, 387] width 165 height 165
click at [674, 329] on input "d. 18" at bounding box center [673, 324] width 1 height 9
radio input "true"
click at [729, 535] on button "Next" at bounding box center [673, 533] width 228 height 56
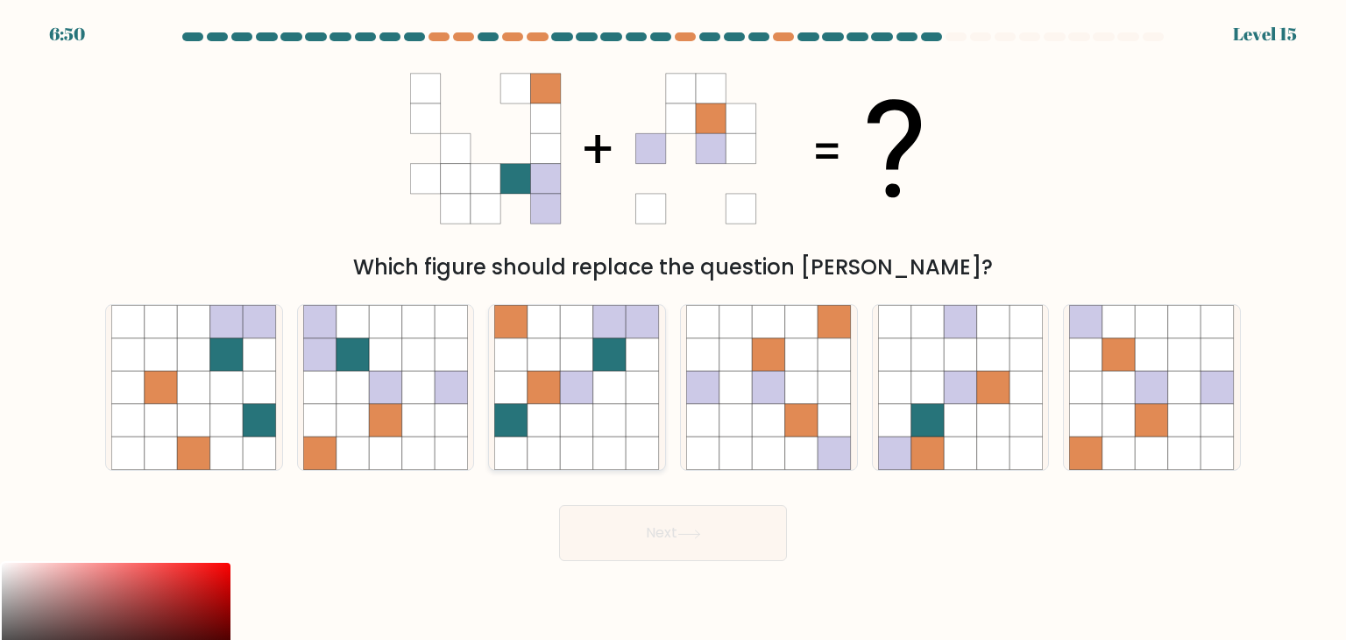
click at [588, 393] on icon at bounding box center [577, 387] width 33 height 33
click at [673, 329] on input "c." at bounding box center [673, 324] width 1 height 9
radio input "true"
click at [399, 389] on icon at bounding box center [385, 387] width 33 height 33
click at [673, 329] on input "b." at bounding box center [673, 324] width 1 height 9
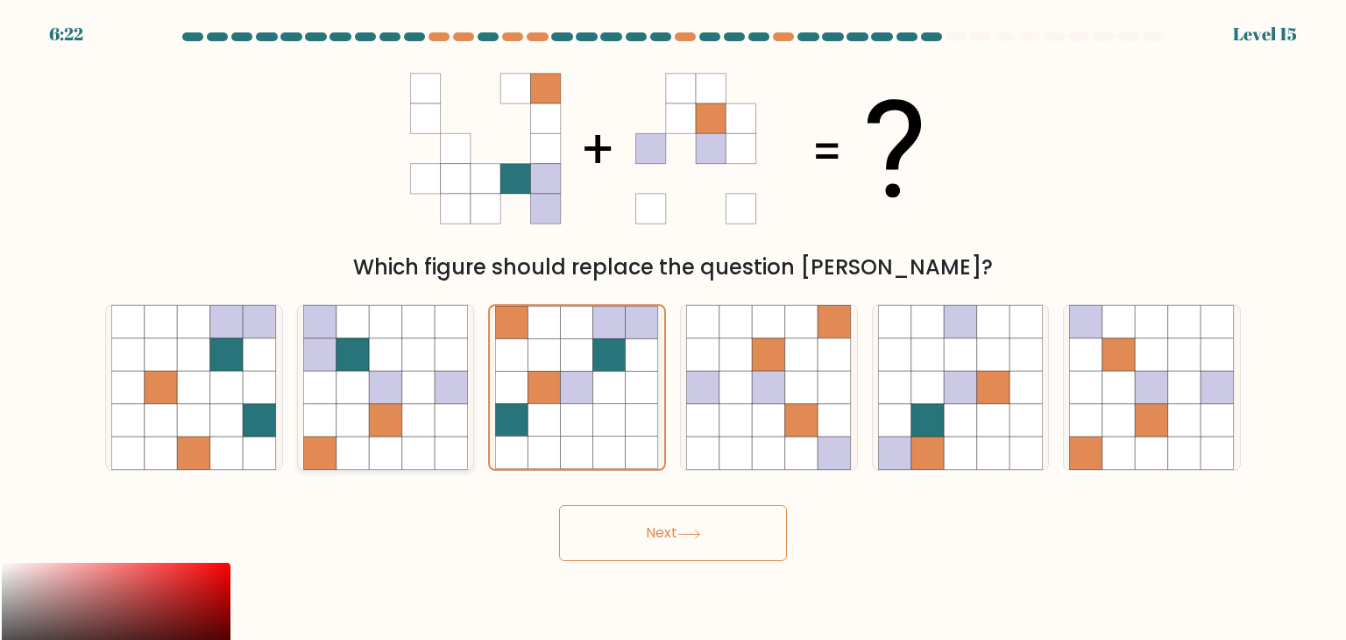
radio input "true"
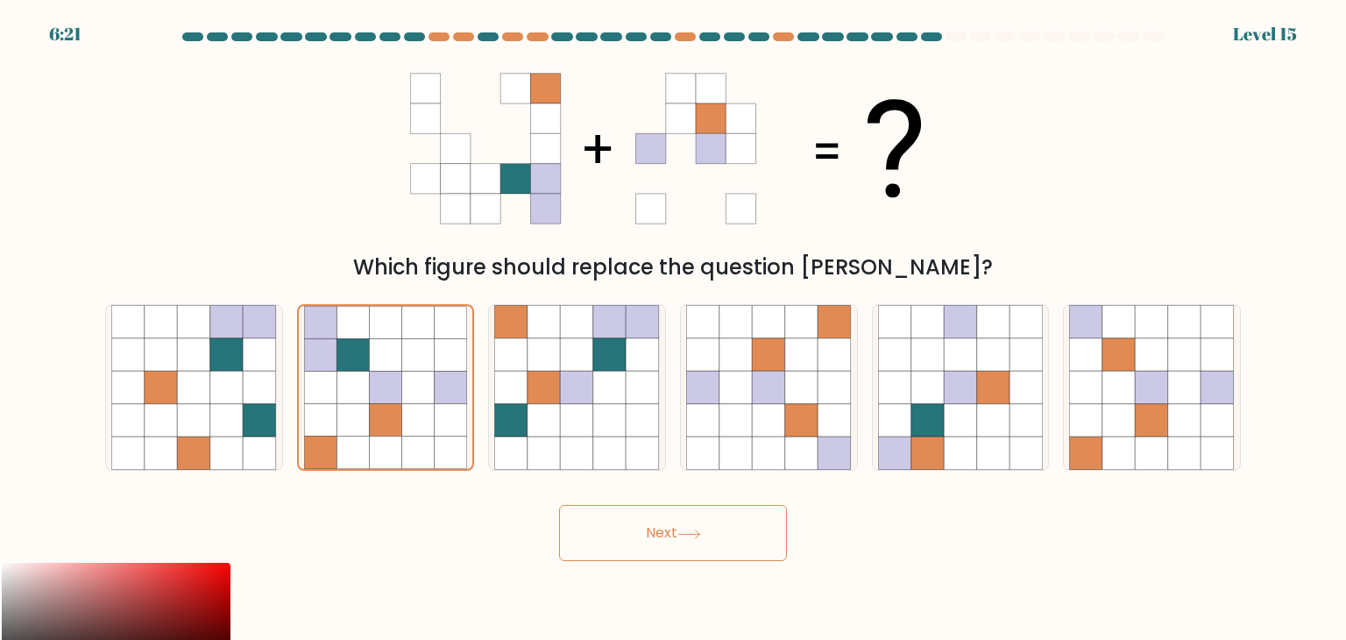
click at [687, 540] on button "Next" at bounding box center [673, 533] width 228 height 56
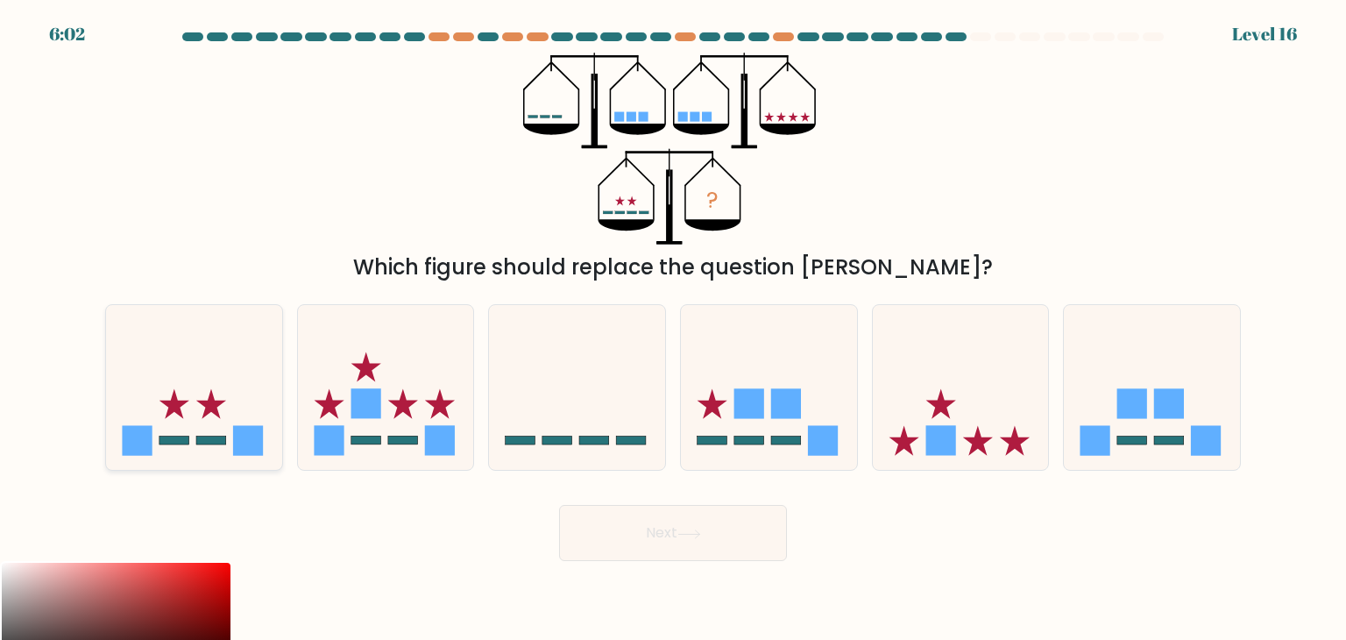
click at [228, 371] on icon at bounding box center [194, 387] width 176 height 145
click at [673, 329] on input "a." at bounding box center [673, 324] width 1 height 9
radio input "true"
click at [729, 542] on button "Next" at bounding box center [673, 533] width 228 height 56
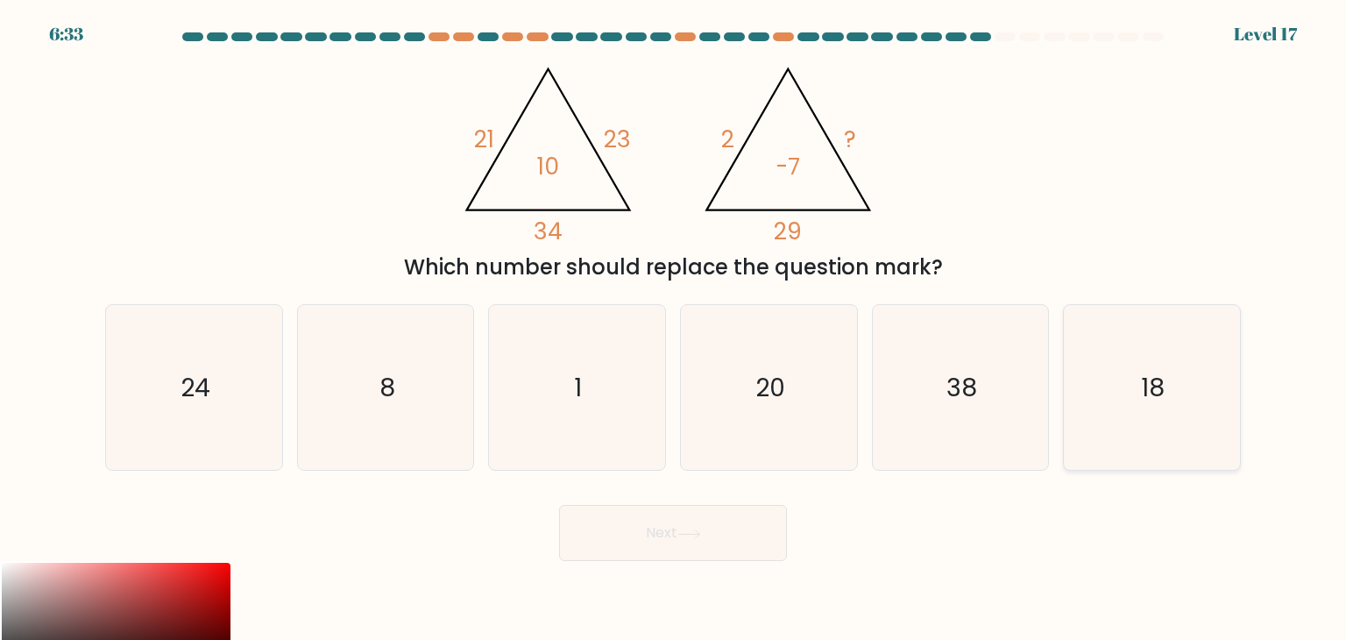
click at [1133, 386] on icon "18" at bounding box center [1151, 387] width 165 height 165
click at [674, 329] on input "f. 18" at bounding box center [673, 324] width 1 height 9
radio input "true"
click at [726, 530] on button "Next" at bounding box center [673, 533] width 228 height 56
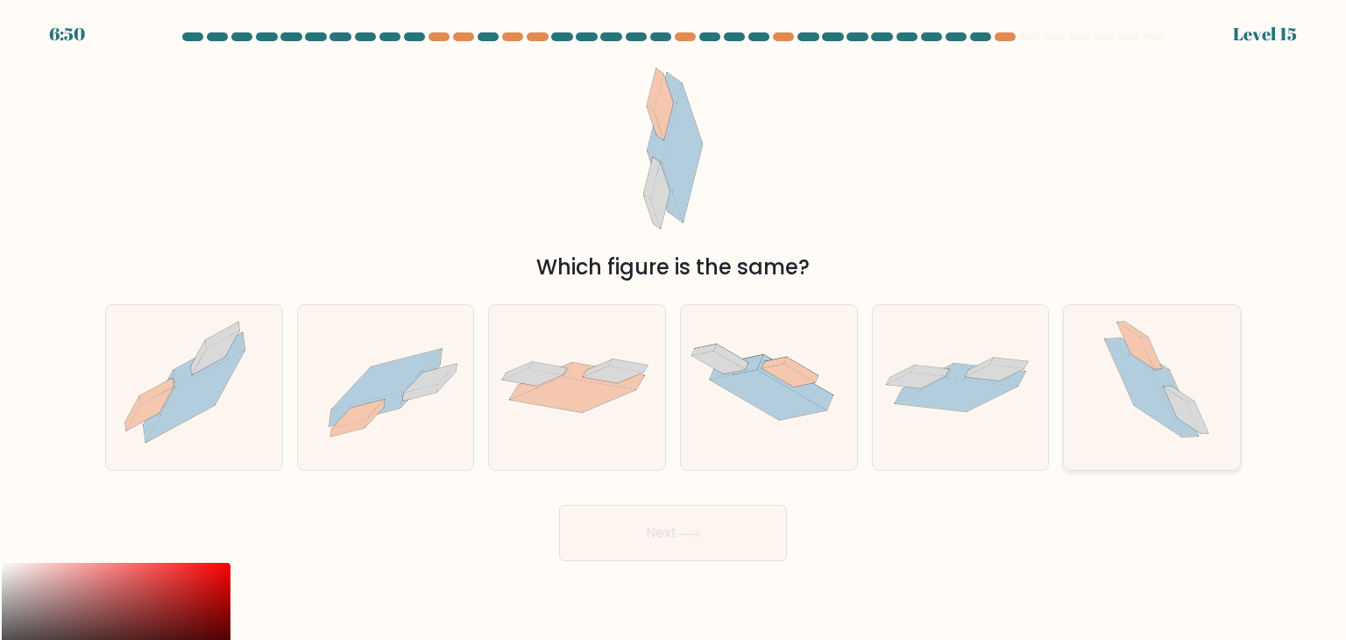
click at [1145, 386] on icon at bounding box center [1143, 387] width 77 height 97
click at [674, 329] on input "f." at bounding box center [673, 324] width 1 height 9
radio input "true"
click at [616, 536] on button "Next" at bounding box center [673, 533] width 228 height 56
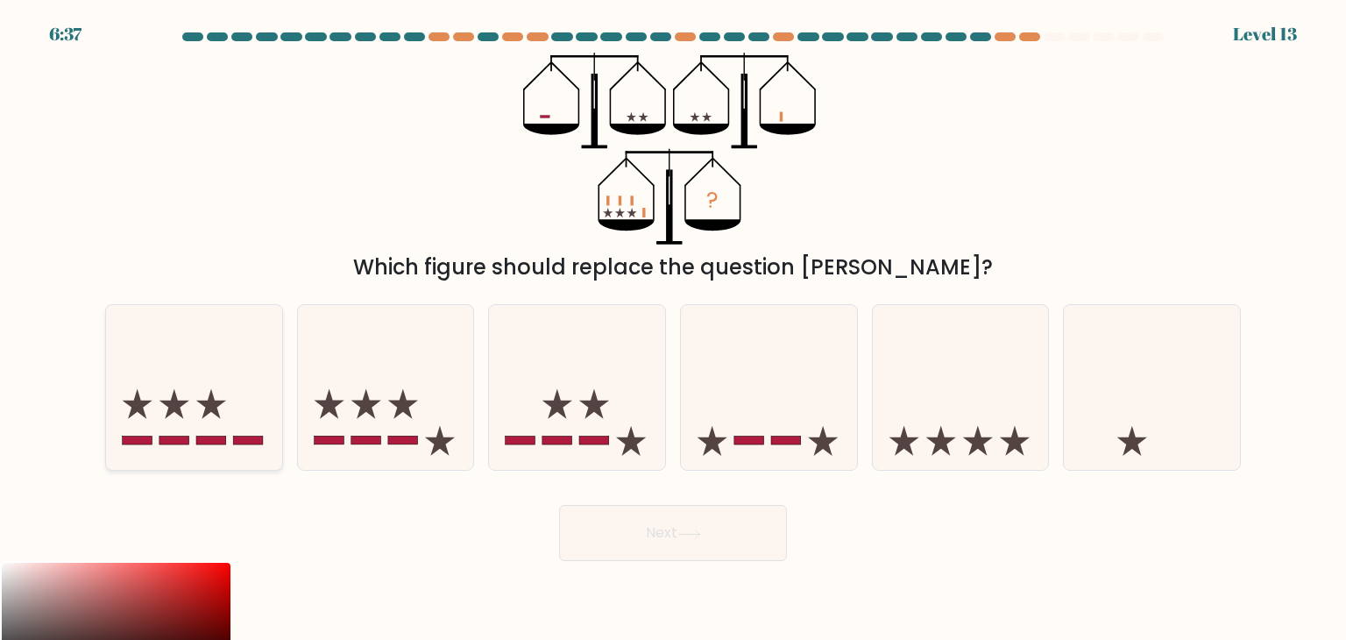
click at [171, 429] on icon at bounding box center [194, 387] width 176 height 145
click at [673, 329] on input "a." at bounding box center [673, 324] width 1 height 9
radio input "true"
click at [652, 523] on button "Next" at bounding box center [673, 533] width 228 height 56
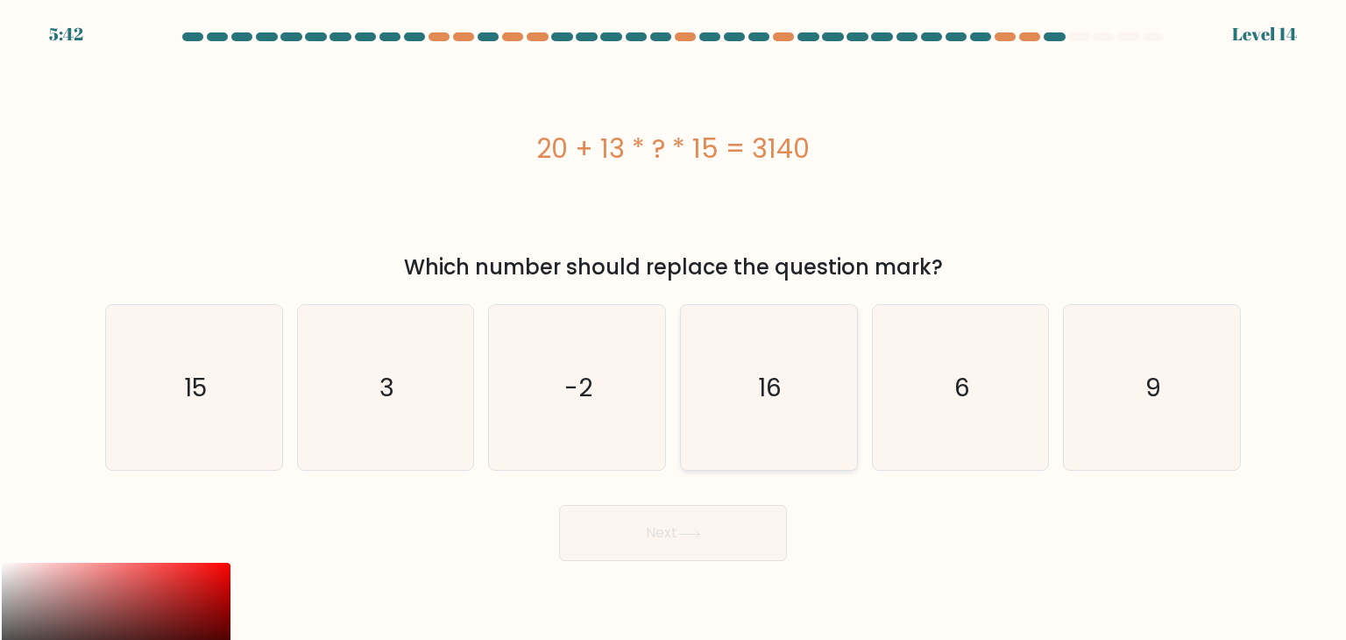
click at [728, 358] on icon "16" at bounding box center [768, 387] width 165 height 165
click at [674, 329] on input "d. 16" at bounding box center [673, 324] width 1 height 9
radio input "true"
click at [684, 552] on button "Next" at bounding box center [673, 533] width 228 height 56
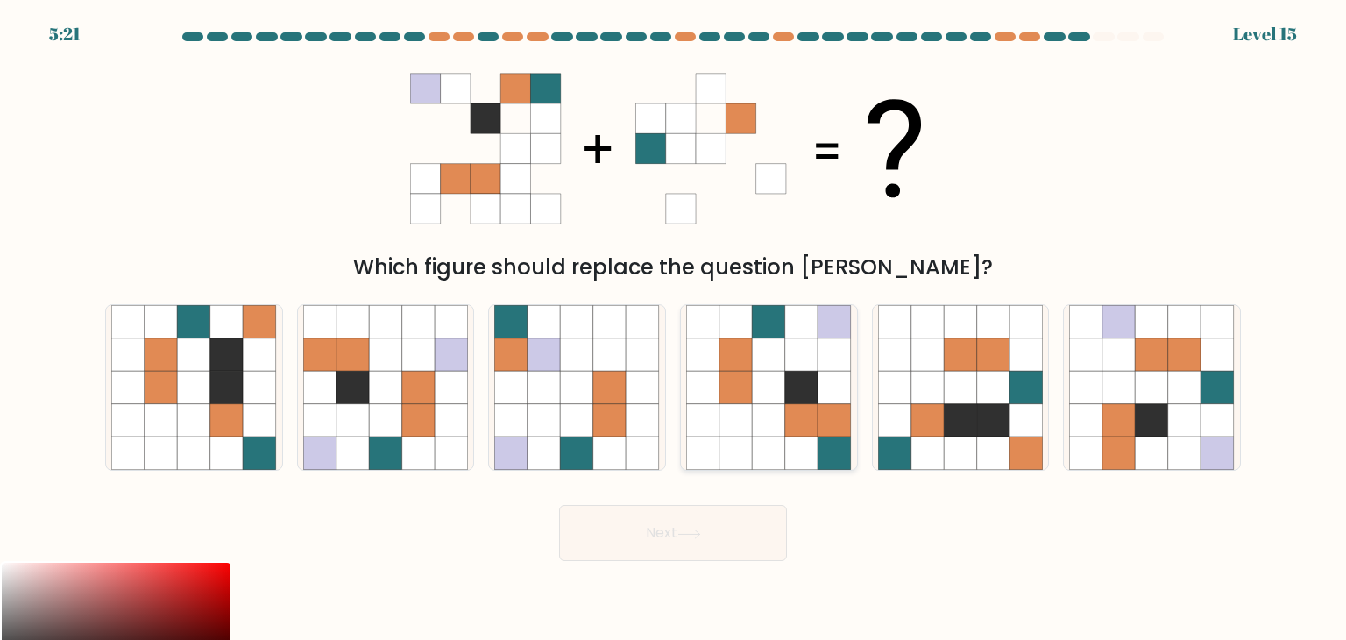
click at [799, 377] on icon at bounding box center [801, 387] width 33 height 33
click at [674, 329] on input "d." at bounding box center [673, 324] width 1 height 9
radio input "true"
click at [729, 548] on button "Next" at bounding box center [673, 533] width 228 height 56
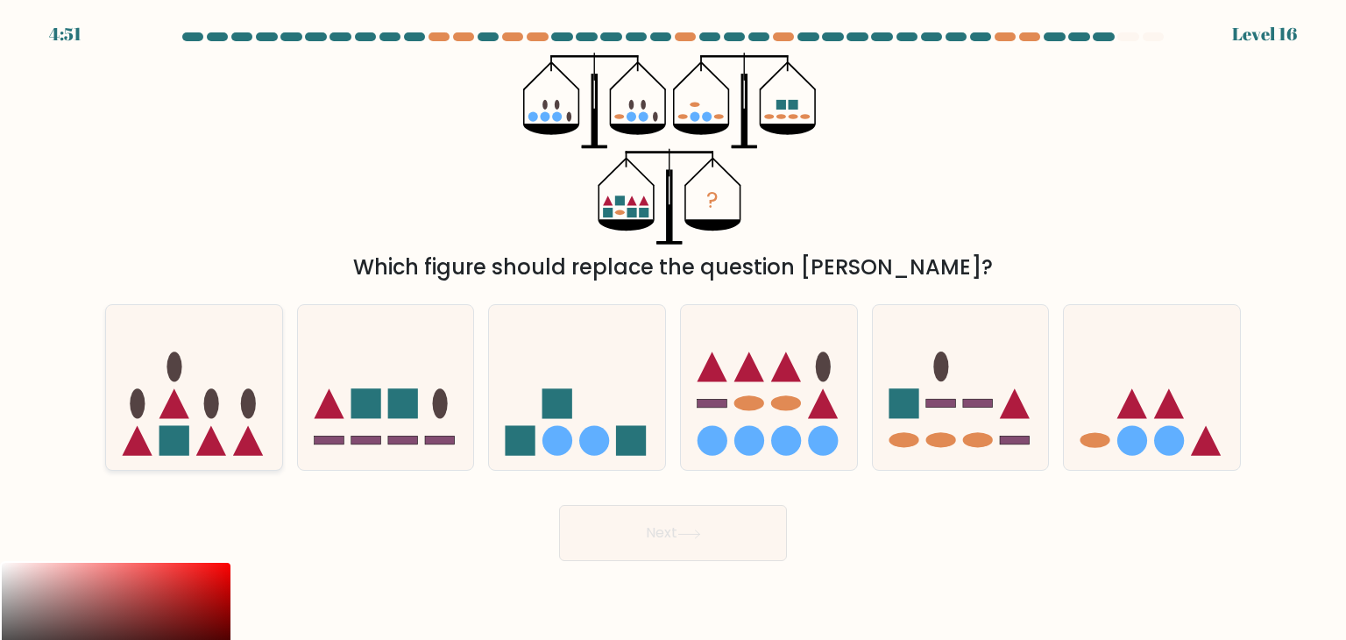
click at [209, 408] on ellipse at bounding box center [211, 404] width 15 height 30
click at [673, 329] on input "a." at bounding box center [673, 324] width 1 height 9
radio input "true"
click at [946, 431] on icon at bounding box center [961, 387] width 176 height 145
click at [674, 329] on input "e." at bounding box center [673, 324] width 1 height 9
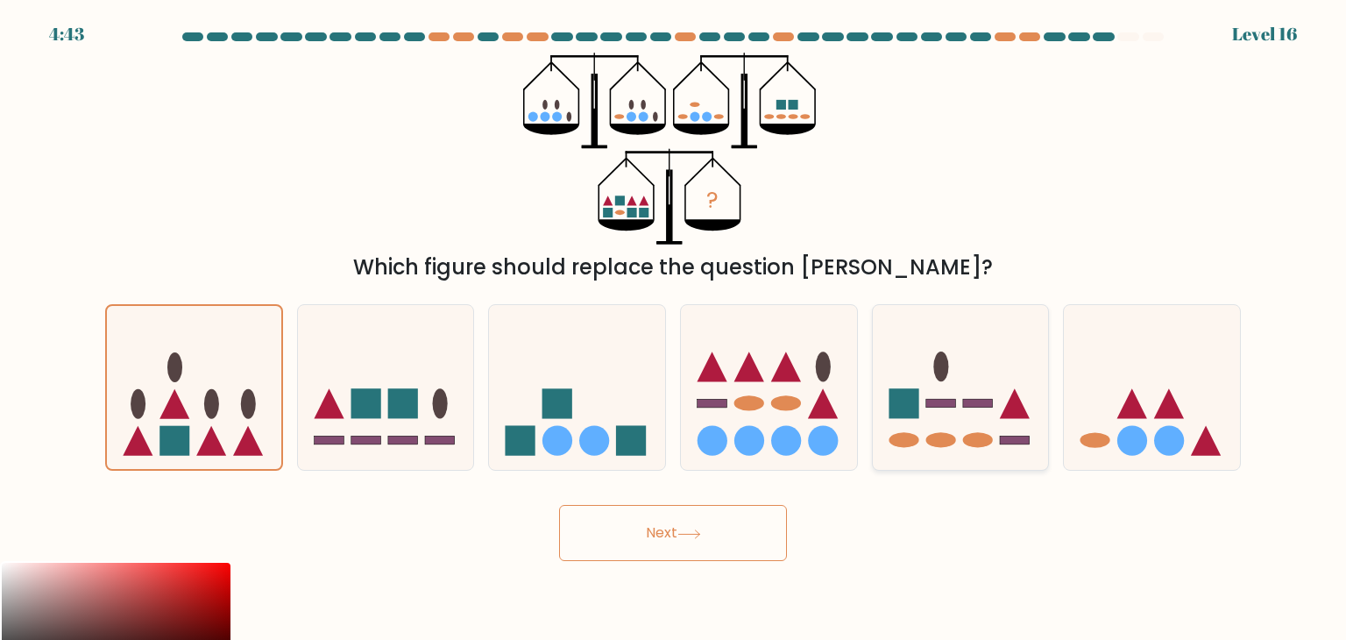
radio input "true"
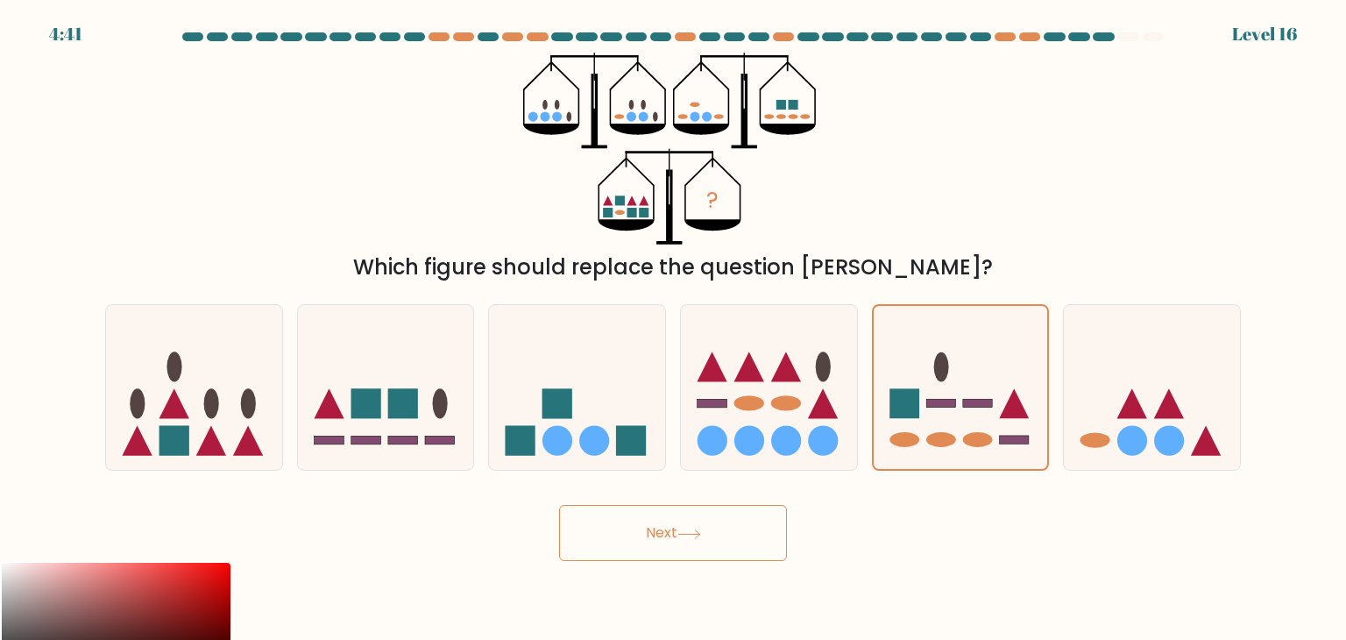
click at [691, 544] on button "Next" at bounding box center [673, 533] width 228 height 56
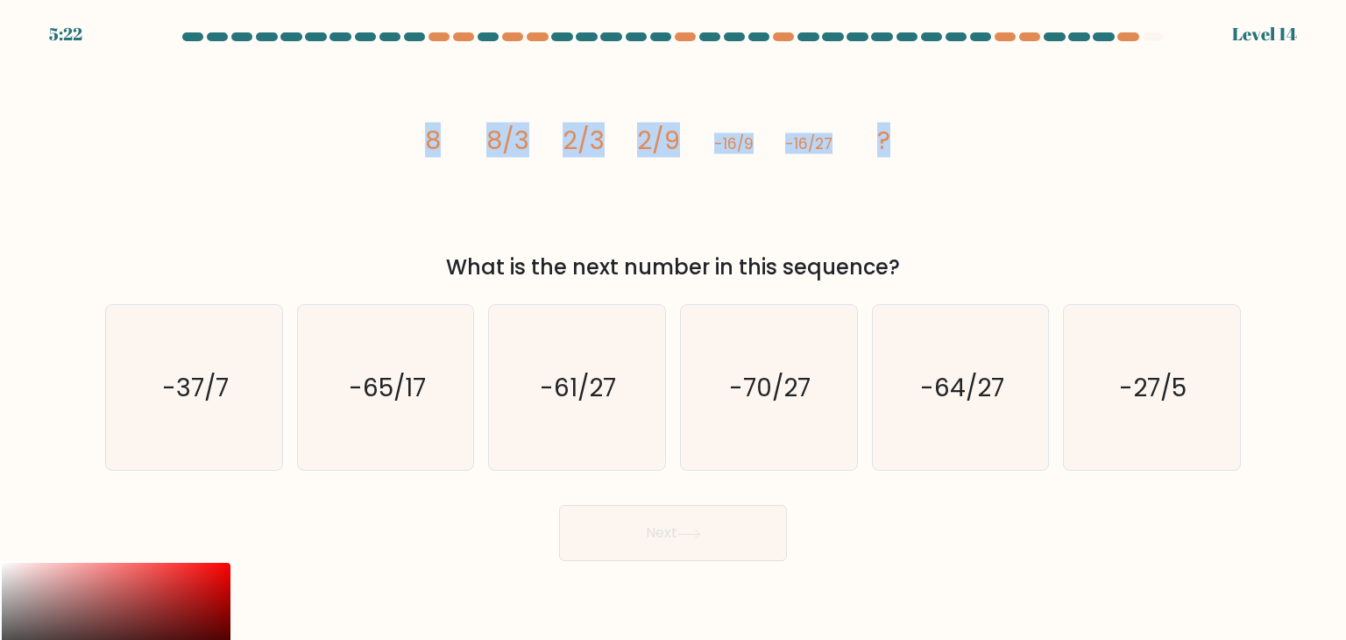
drag, startPoint x: 488, startPoint y: 103, endPoint x: 995, endPoint y: 156, distance: 510.1
click at [1009, 153] on div "image/svg+xml 8 8/3 2/3 2/9 -16/9 -16/27 ? What is the next number in this sequ…" at bounding box center [673, 168] width 1157 height 230
copy g "8 8/3 2/3 2/9 -16/9 -16/27 ?"
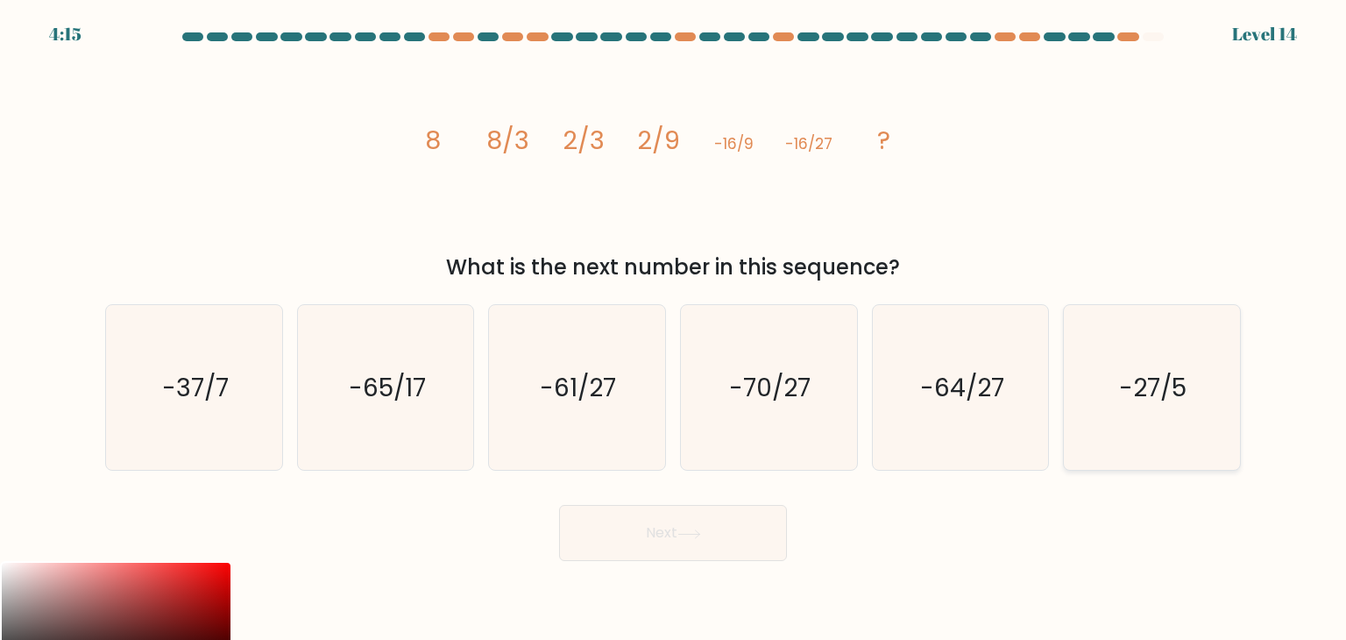
click at [1144, 400] on text "-27/5" at bounding box center [1153, 387] width 67 height 35
click at [674, 329] on input "f. -27/5" at bounding box center [673, 324] width 1 height 9
radio input "true"
click at [625, 532] on button "Next" at bounding box center [673, 533] width 228 height 56
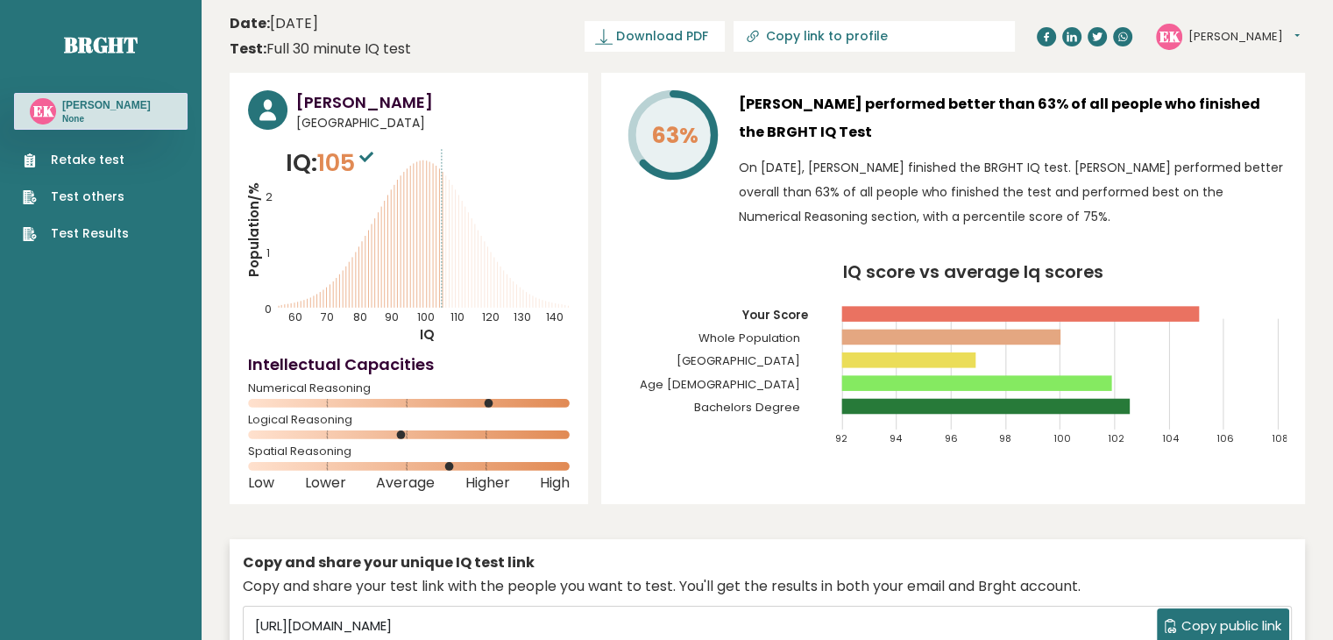
click at [1247, 251] on div "63% Elizabeth Kahuta performed better than 63% of all people who finished the B…" at bounding box center [953, 288] width 704 height 431
